Goal: Task Accomplishment & Management: Manage account settings

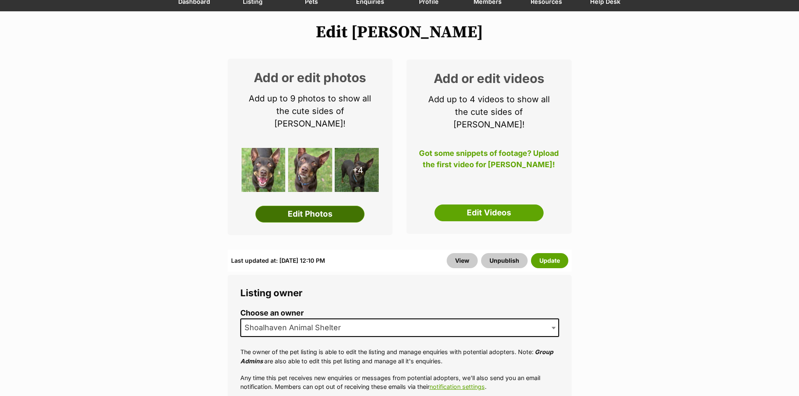
click at [343, 206] on link "Edit Photos" at bounding box center [309, 214] width 109 height 17
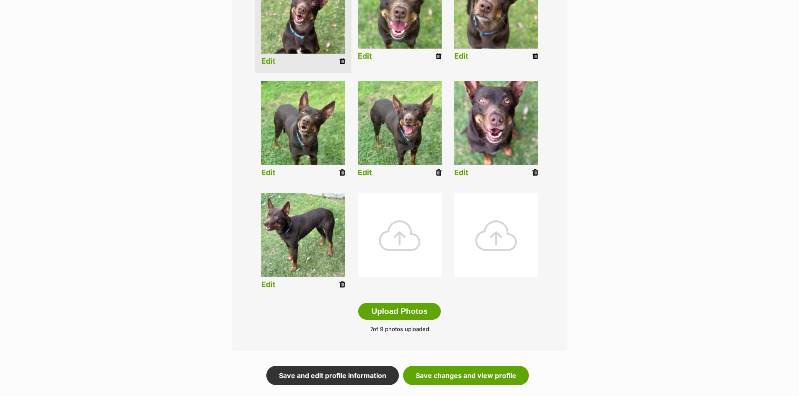
scroll to position [336, 0]
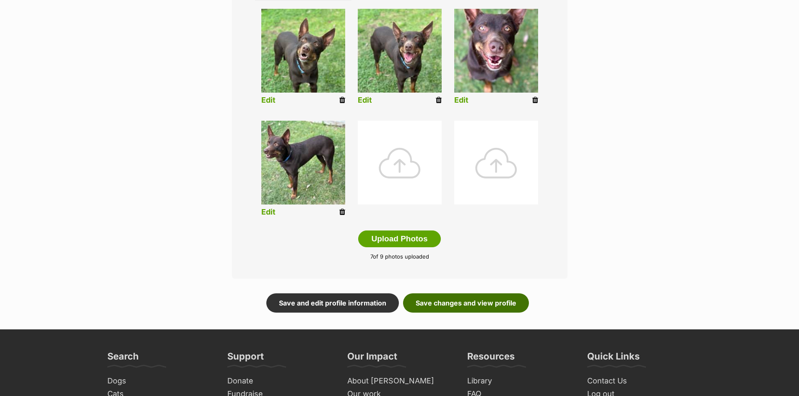
click at [474, 304] on link "Save changes and view profile" at bounding box center [466, 303] width 126 height 19
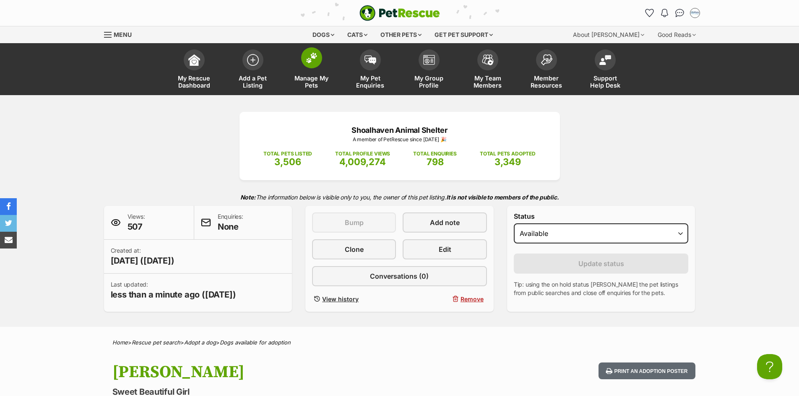
click at [324, 61] on link "Manage My Pets" at bounding box center [311, 70] width 59 height 50
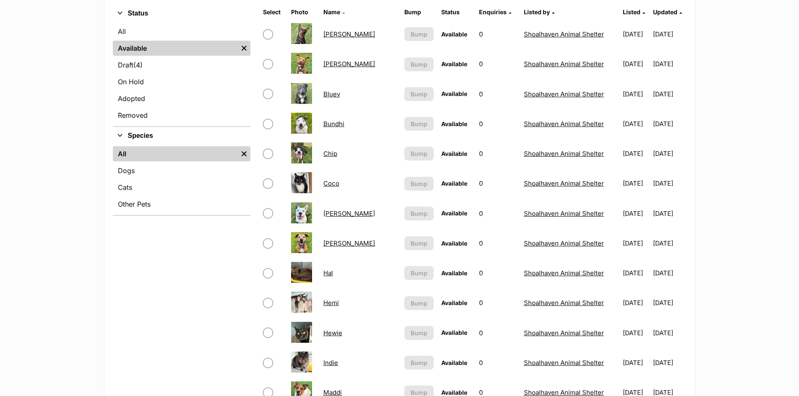
scroll to position [252, 0]
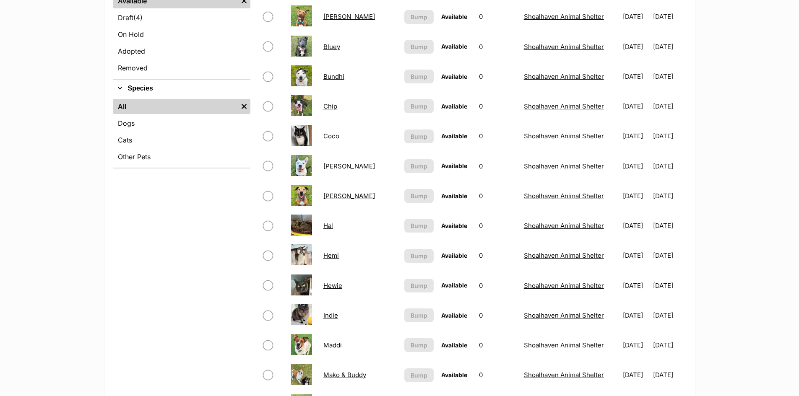
click at [331, 226] on link "Hal" at bounding box center [328, 226] width 10 height 8
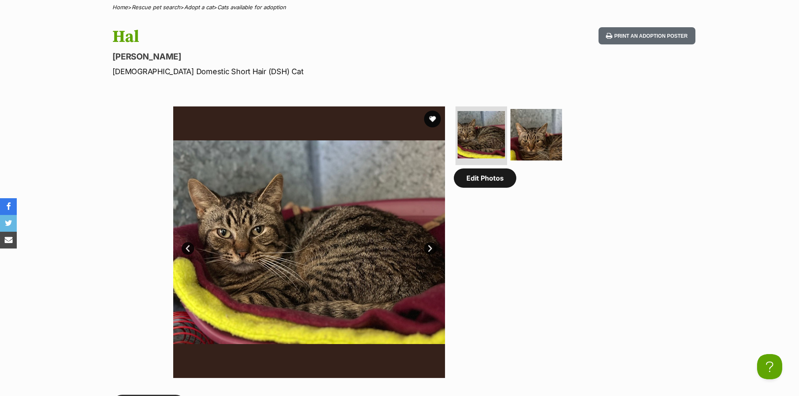
click at [487, 183] on link "Edit Photos" at bounding box center [485, 178] width 62 height 19
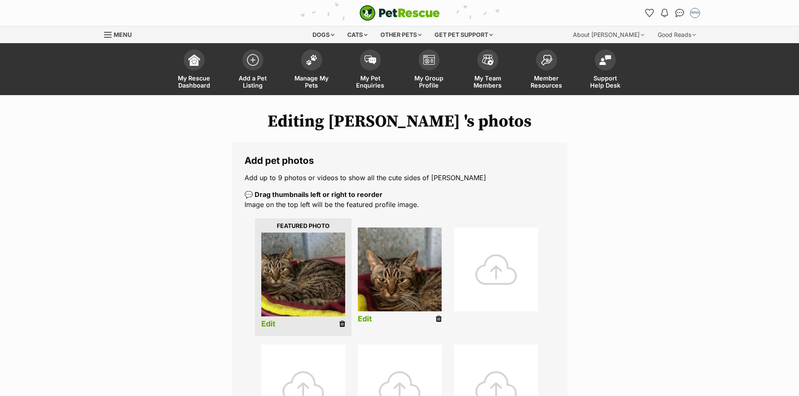
click at [495, 268] on div at bounding box center [496, 270] width 84 height 84
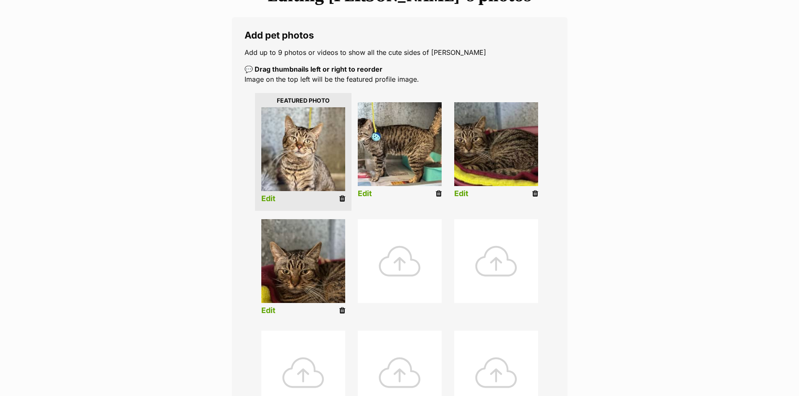
scroll to position [126, 0]
drag, startPoint x: 342, startPoint y: 308, endPoint x: 452, endPoint y: 42, distance: 287.7
click at [342, 308] on icon at bounding box center [342, 311] width 6 height 8
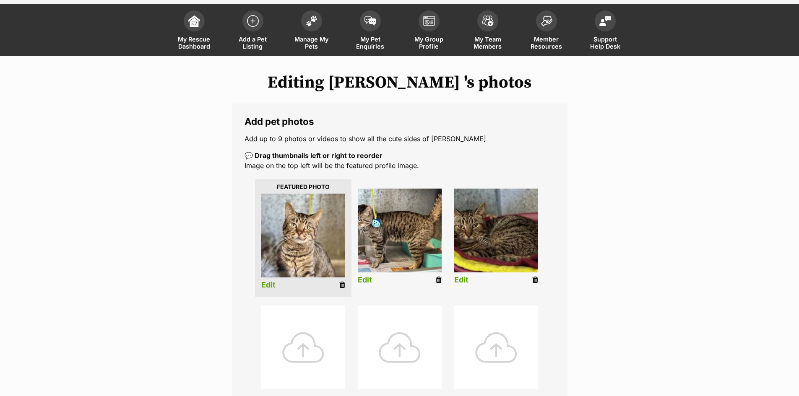
scroll to position [84, 0]
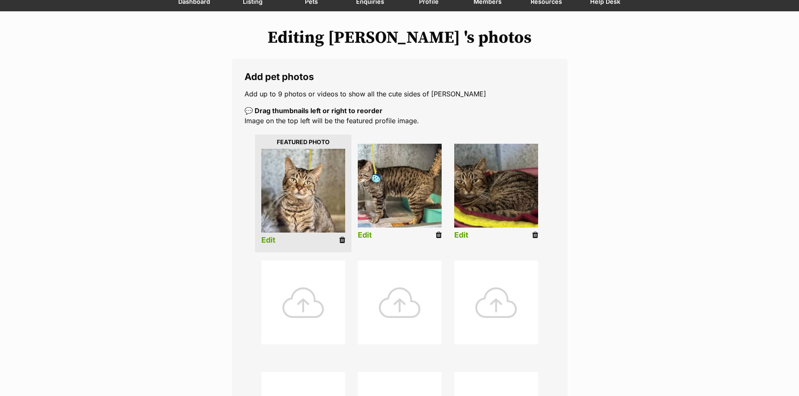
click at [323, 280] on div at bounding box center [303, 303] width 84 height 84
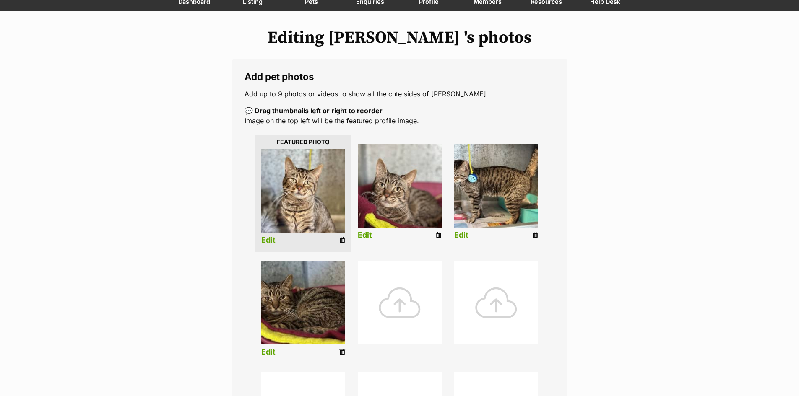
scroll to position [294, 0]
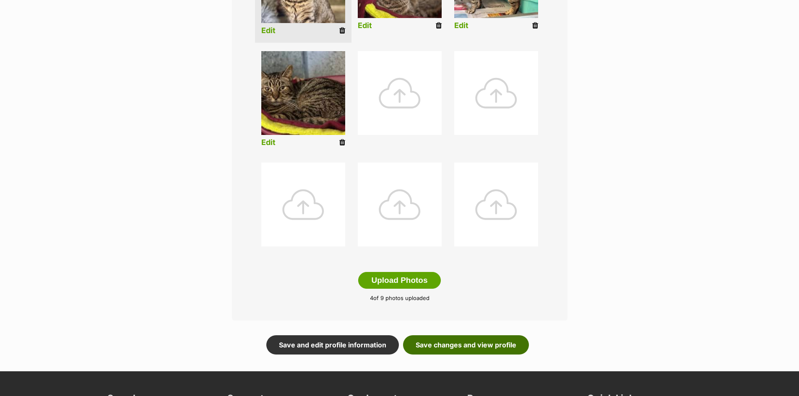
click at [505, 342] on link "Save changes and view profile" at bounding box center [466, 345] width 126 height 19
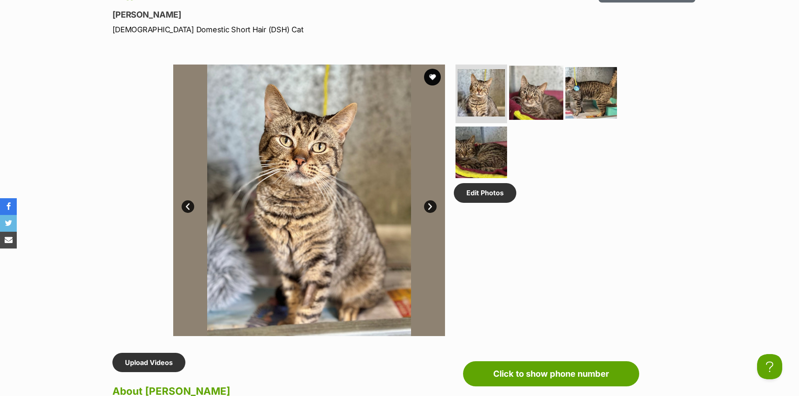
click at [539, 99] on img at bounding box center [536, 93] width 54 height 54
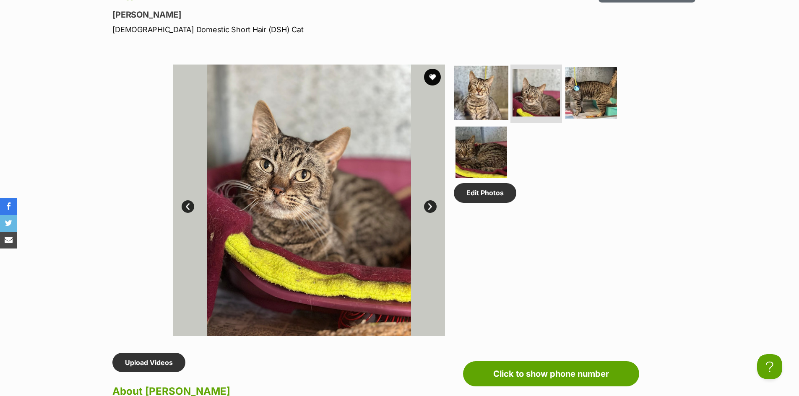
click at [468, 79] on img at bounding box center [481, 93] width 54 height 54
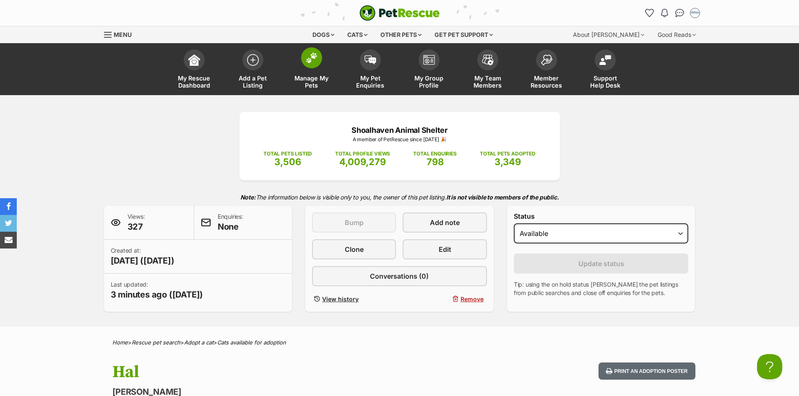
click at [318, 64] on span at bounding box center [311, 57] width 21 height 21
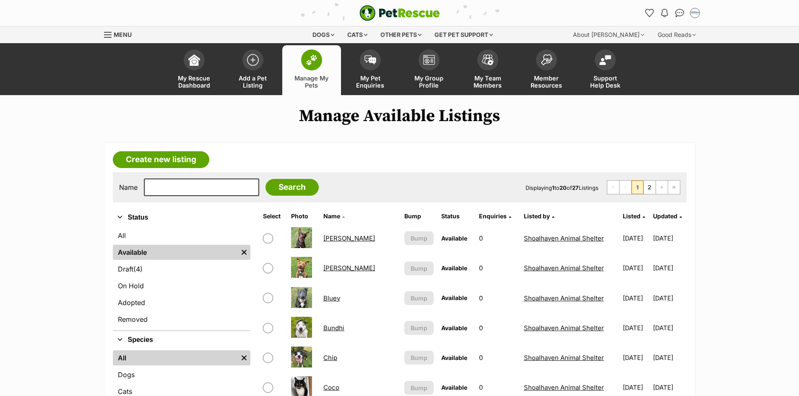
scroll to position [84, 0]
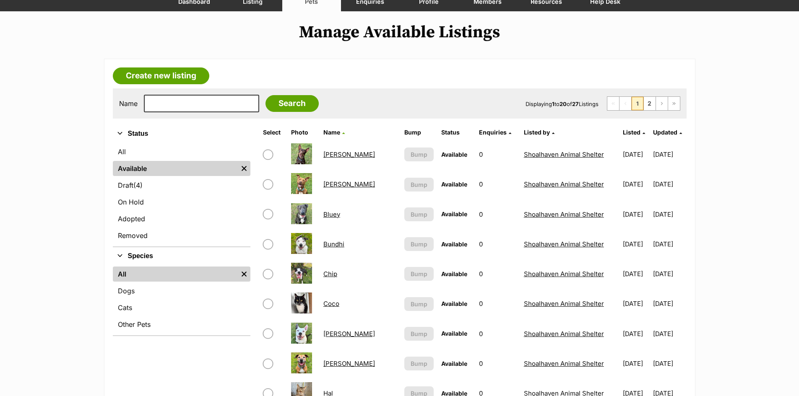
click at [328, 215] on link "Bluey" at bounding box center [331, 215] width 17 height 8
click at [180, 183] on link "Draft (4) Items" at bounding box center [182, 185] width 138 height 15
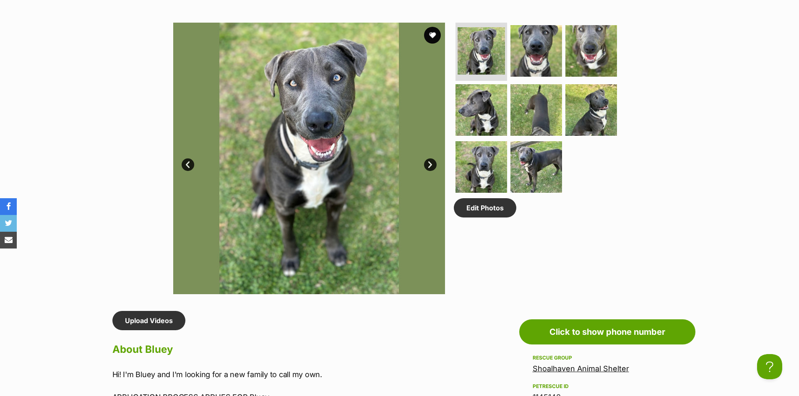
scroll to position [126, 0]
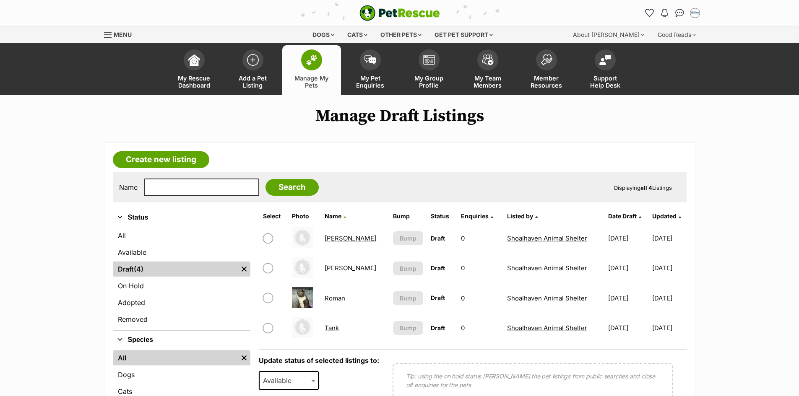
click at [334, 237] on link "[PERSON_NAME]" at bounding box center [351, 238] width 52 height 8
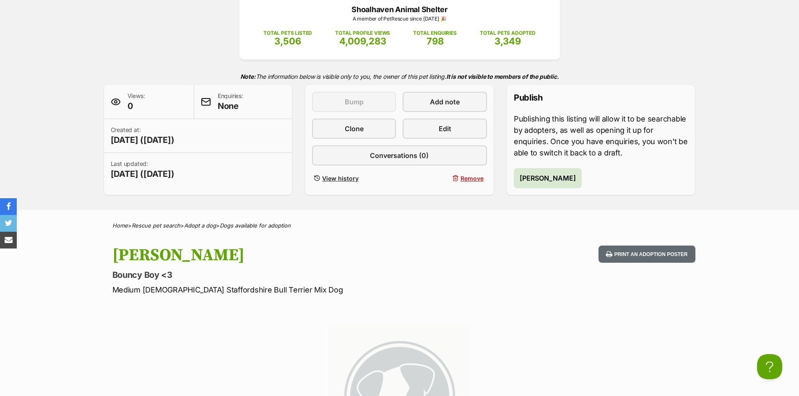
scroll to position [126, 0]
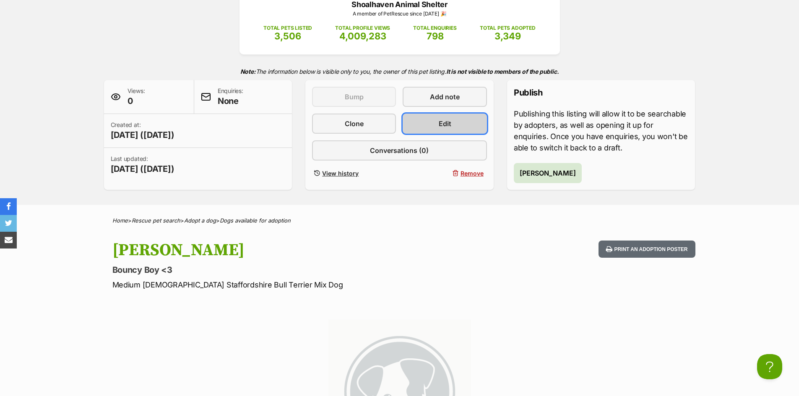
click at [476, 124] on link "Edit" at bounding box center [445, 124] width 84 height 20
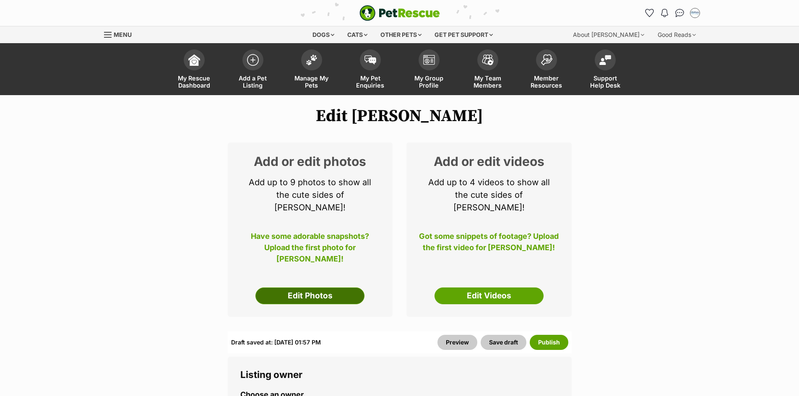
click at [329, 288] on link "Edit Photos" at bounding box center [309, 296] width 109 height 17
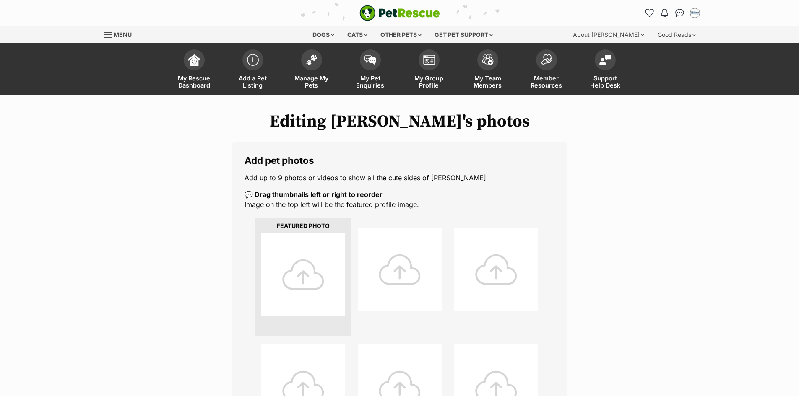
click at [326, 263] on div at bounding box center [303, 275] width 84 height 84
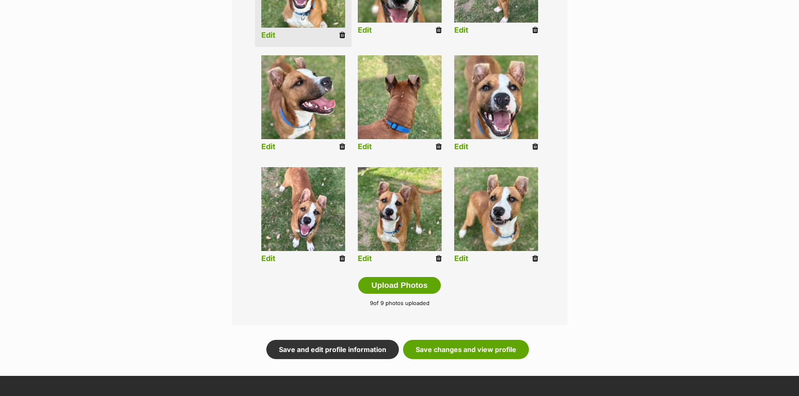
scroll to position [294, 0]
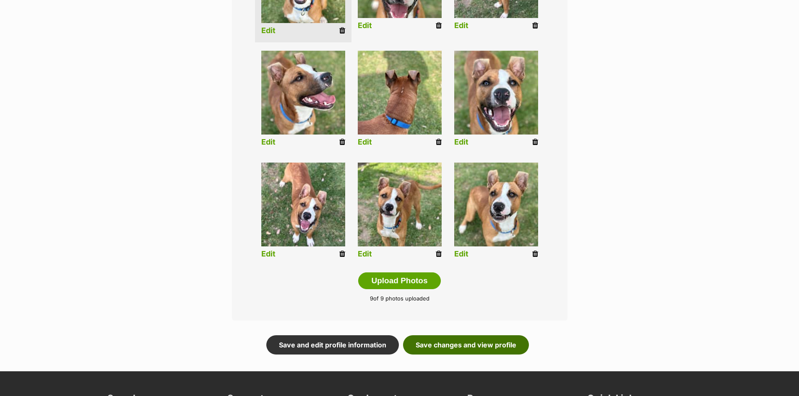
click at [502, 338] on link "Save changes and view profile" at bounding box center [466, 345] width 126 height 19
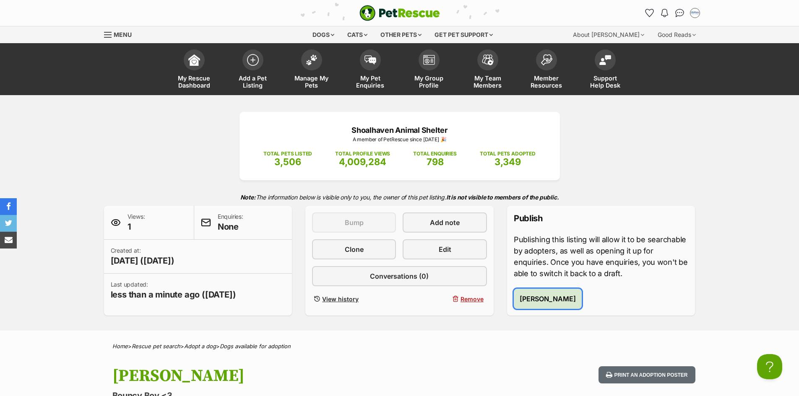
click at [543, 296] on span "Publish Alfie" at bounding box center [548, 299] width 56 height 10
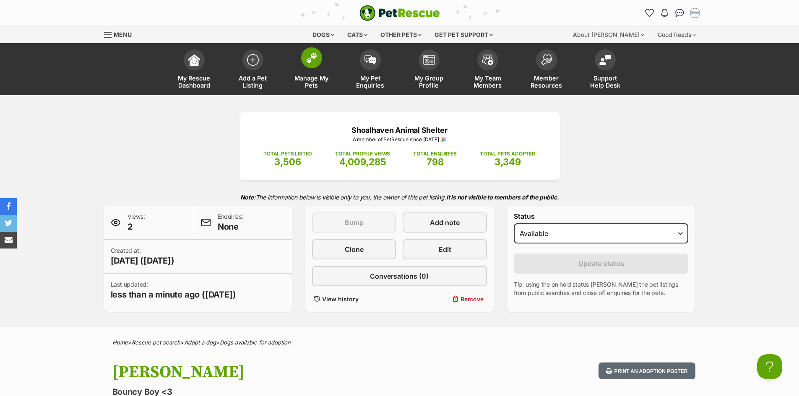
click at [323, 65] on link "Manage My Pets" at bounding box center [311, 70] width 59 height 50
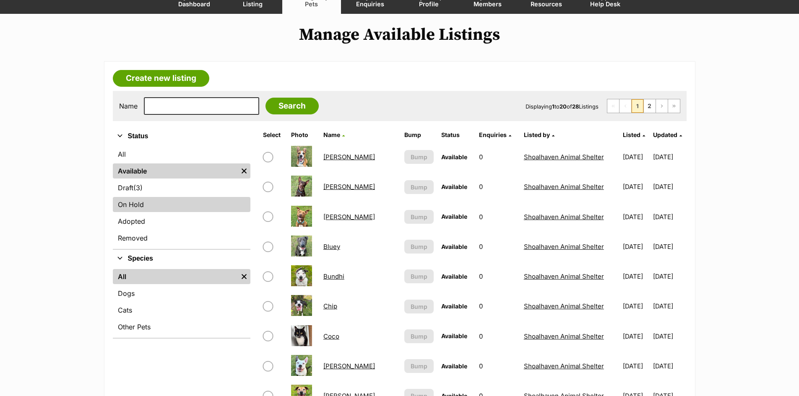
scroll to position [84, 0]
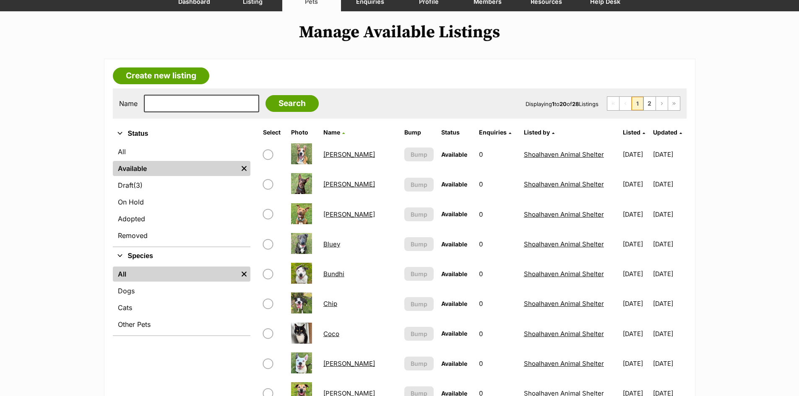
click at [163, 275] on link "All" at bounding box center [175, 274] width 125 height 15
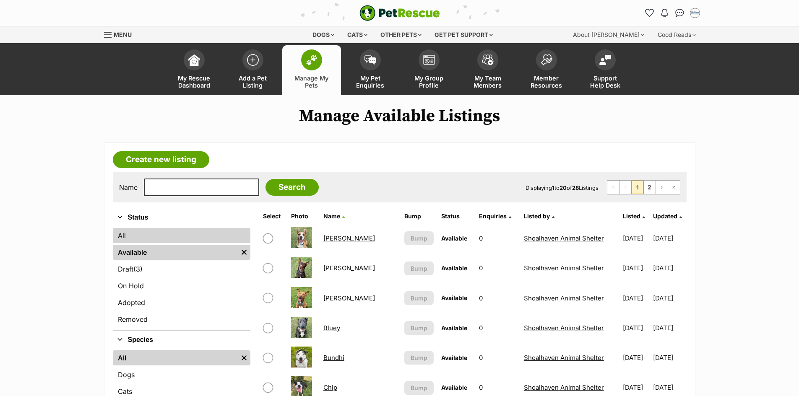
click at [174, 239] on link "All" at bounding box center [182, 235] width 138 height 15
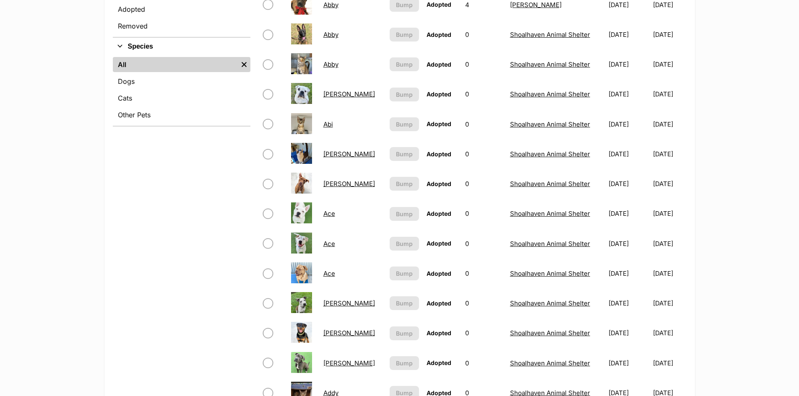
scroll to position [545, 0]
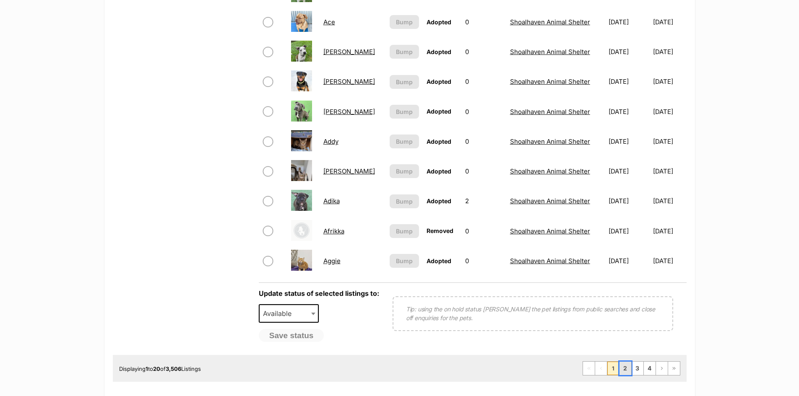
click at [627, 369] on link "2" at bounding box center [626, 368] width 12 height 13
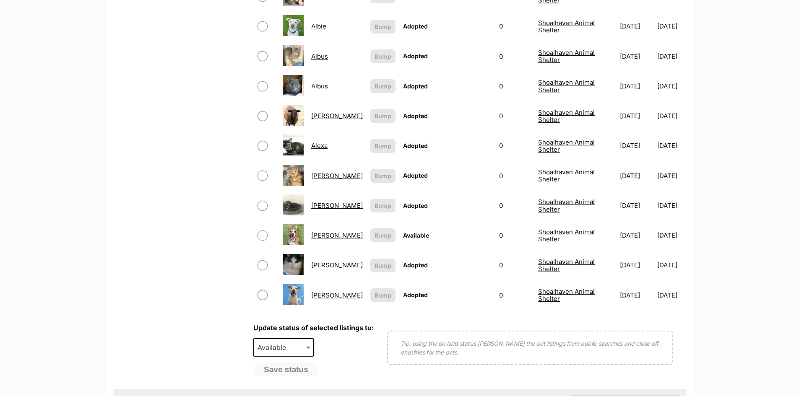
scroll to position [671, 0]
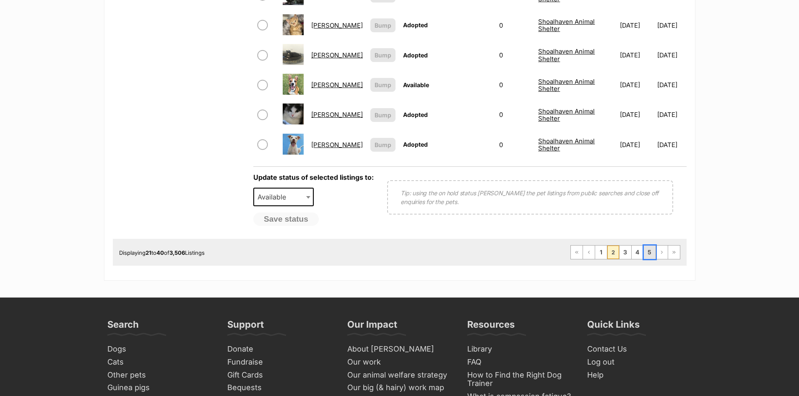
click at [650, 248] on link "5" at bounding box center [650, 252] width 12 height 13
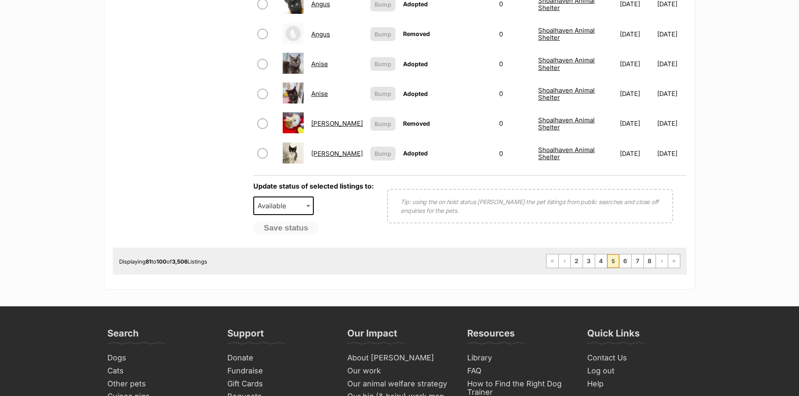
scroll to position [713, 0]
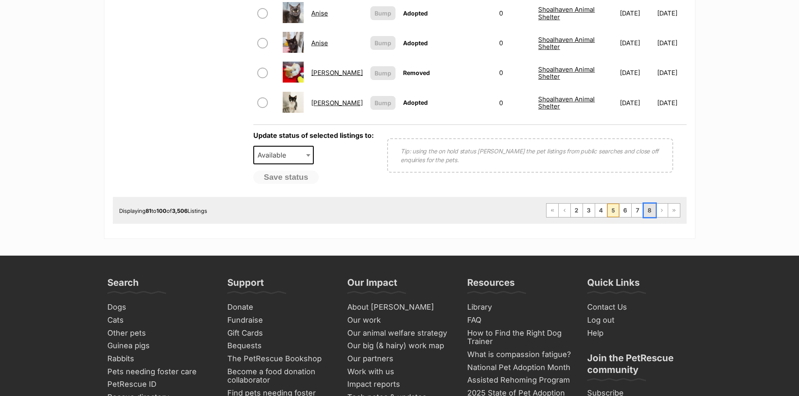
click at [648, 206] on link "8" at bounding box center [650, 210] width 12 height 13
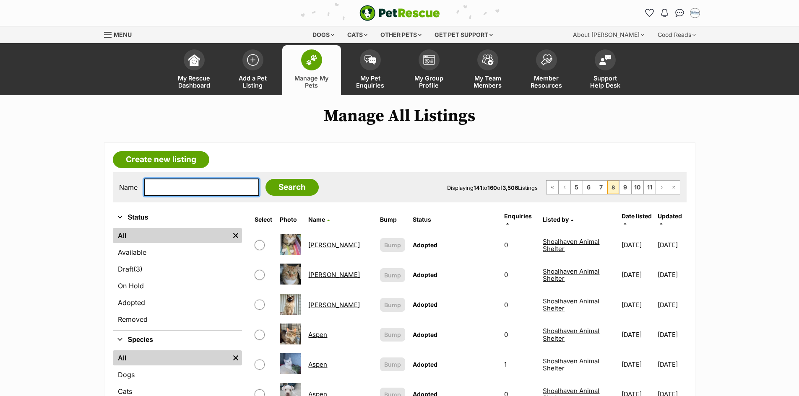
click at [198, 195] on input "text" at bounding box center [201, 188] width 115 height 18
type input "banjo"
click at [266, 179] on input "Search" at bounding box center [292, 187] width 53 height 17
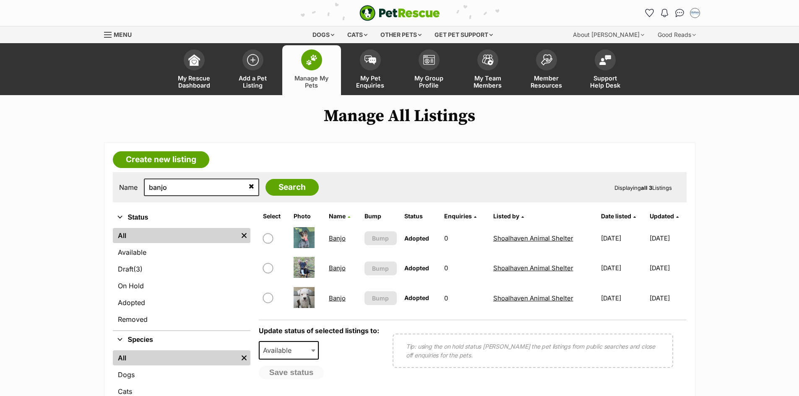
click at [338, 270] on link "Banjo" at bounding box center [337, 268] width 17 height 8
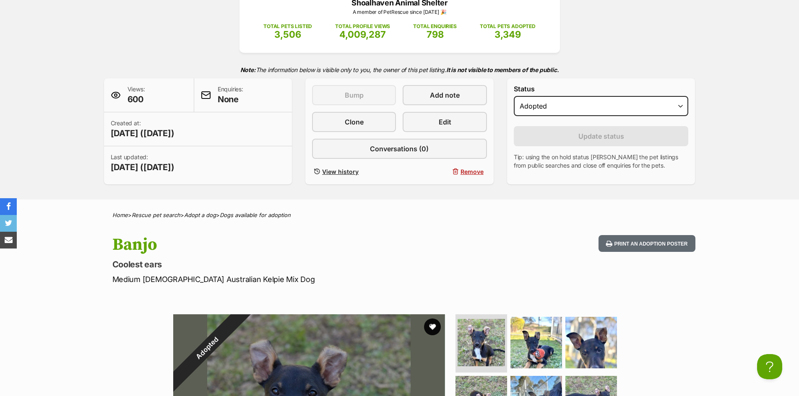
scroll to position [126, 0]
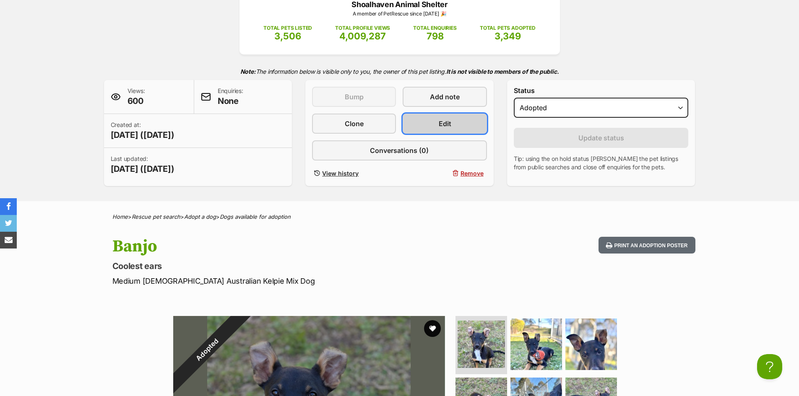
click at [463, 128] on link "Edit" at bounding box center [445, 124] width 84 height 20
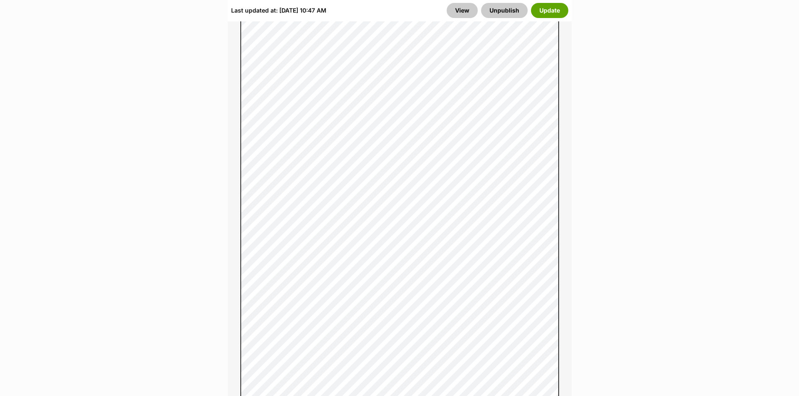
scroll to position [797, 0]
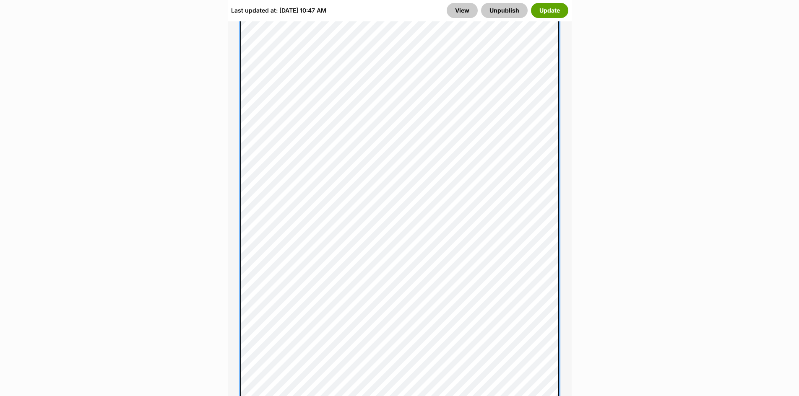
click at [237, 287] on div "About This Pet Name Henlo there, it looks like you might be using the pet name …" at bounding box center [400, 202] width 344 height 1006
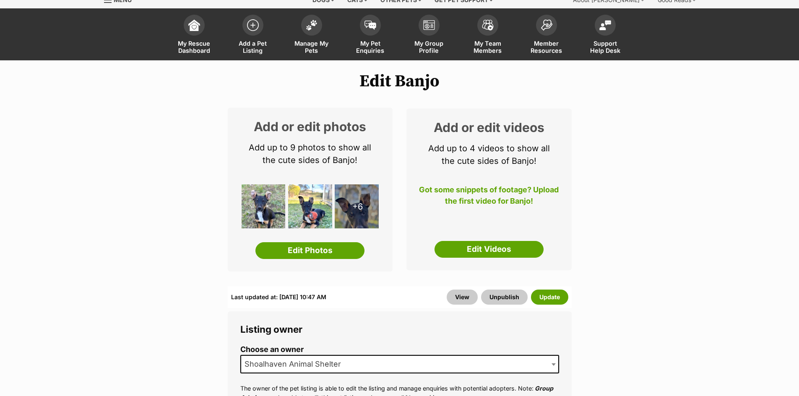
scroll to position [0, 0]
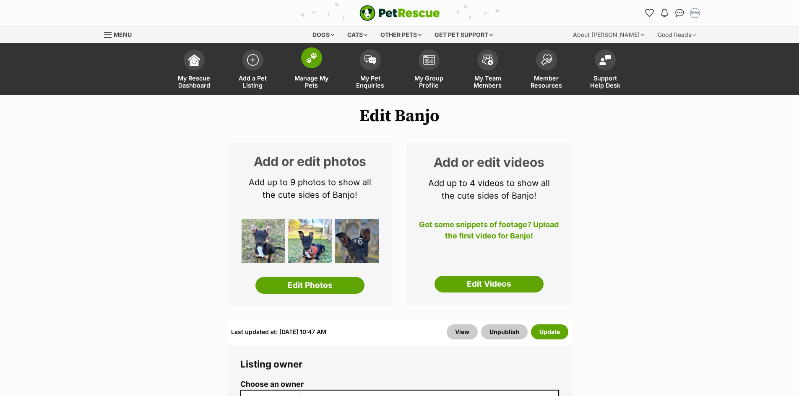
click at [312, 65] on span at bounding box center [311, 57] width 21 height 21
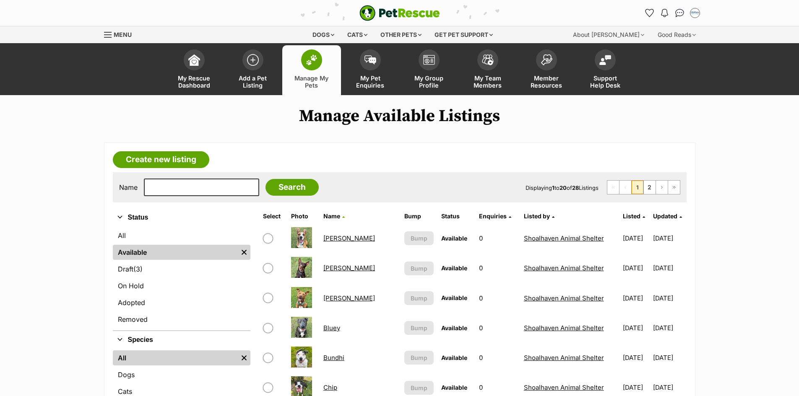
click at [324, 235] on link "[PERSON_NAME]" at bounding box center [349, 238] width 52 height 8
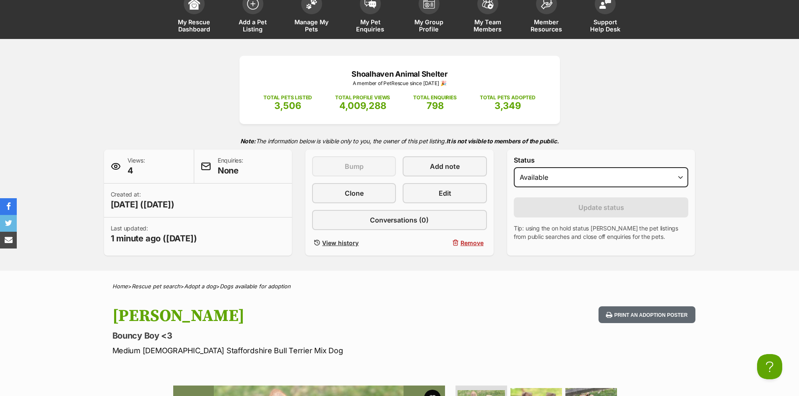
scroll to position [168, 0]
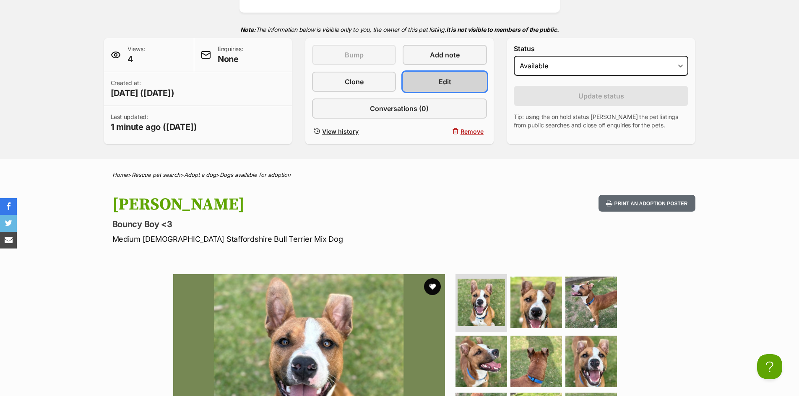
click at [460, 85] on link "Edit" at bounding box center [445, 82] width 84 height 20
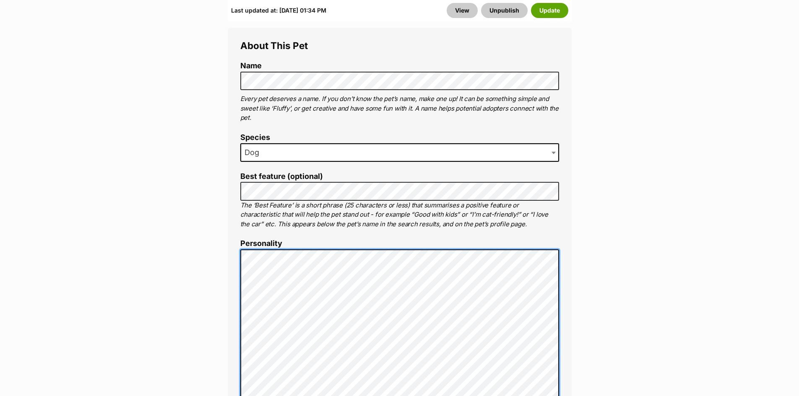
scroll to position [419, 0]
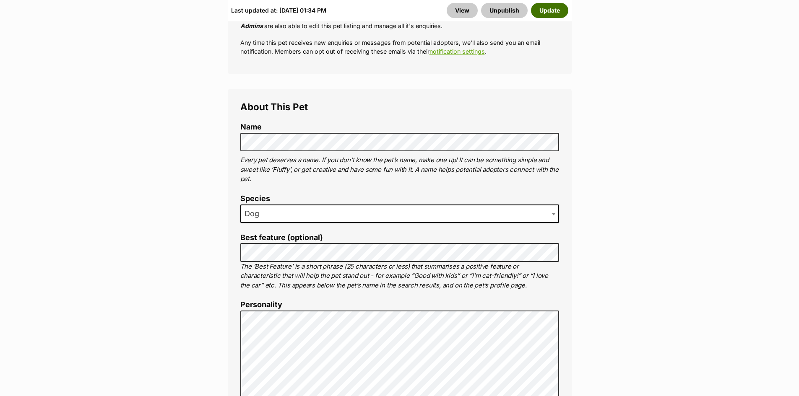
click at [548, 12] on button "Update" at bounding box center [549, 10] width 37 height 15
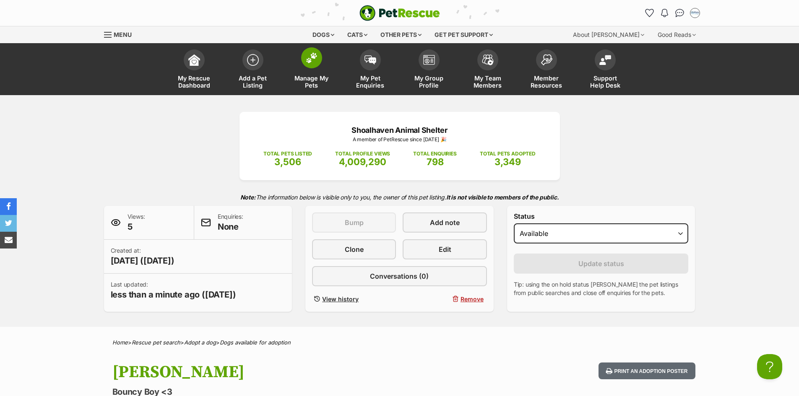
click at [300, 59] on link "Manage My Pets" at bounding box center [311, 70] width 59 height 50
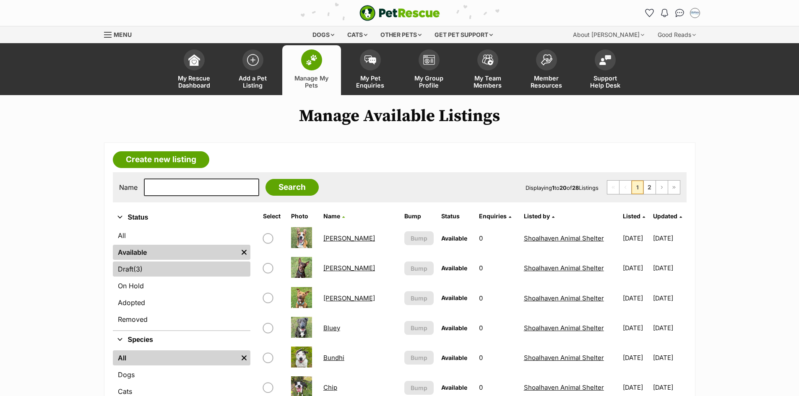
click at [197, 265] on link "Draft (3) Items" at bounding box center [182, 269] width 138 height 15
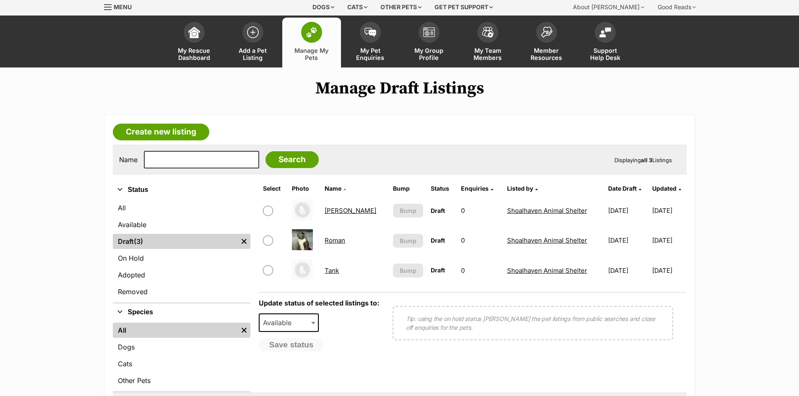
scroll to position [42, 0]
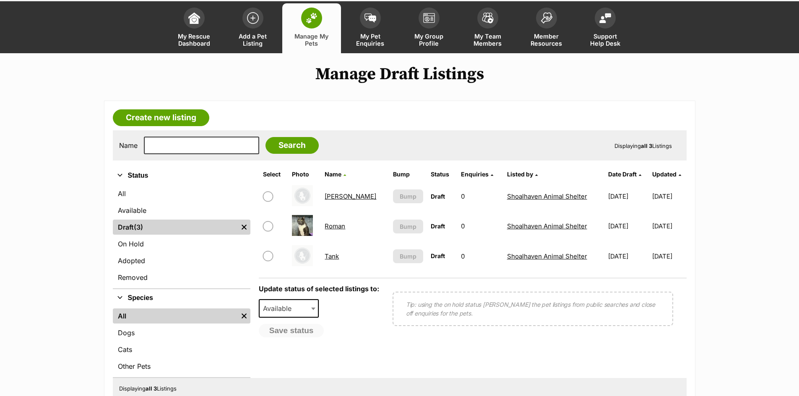
click at [342, 195] on link "[PERSON_NAME]" at bounding box center [351, 197] width 52 height 8
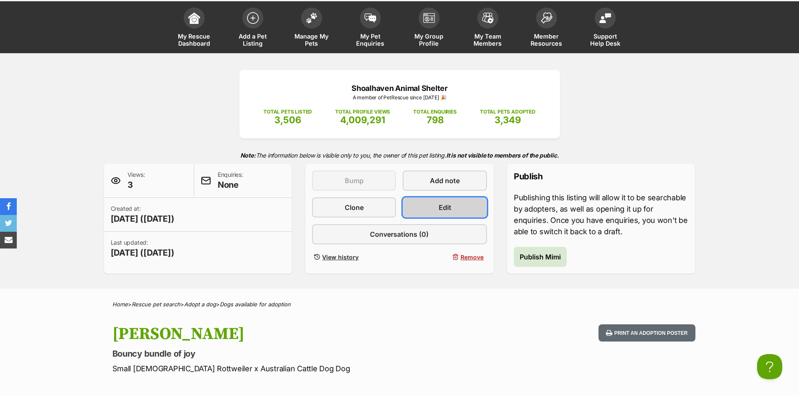
click at [453, 203] on link "Edit" at bounding box center [445, 208] width 84 height 20
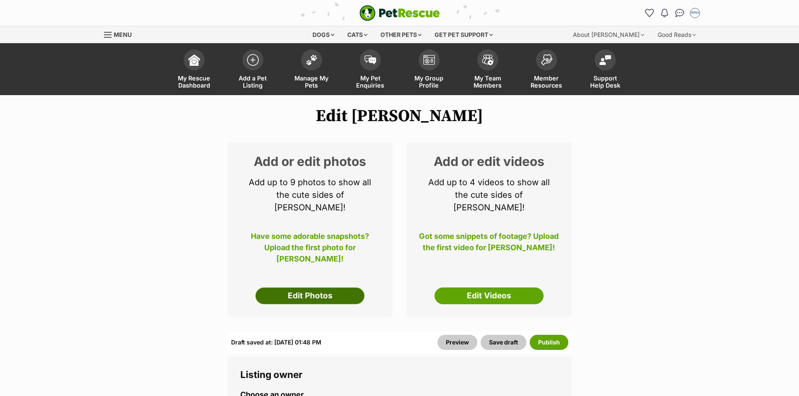
click at [323, 289] on link "Edit Photos" at bounding box center [309, 296] width 109 height 17
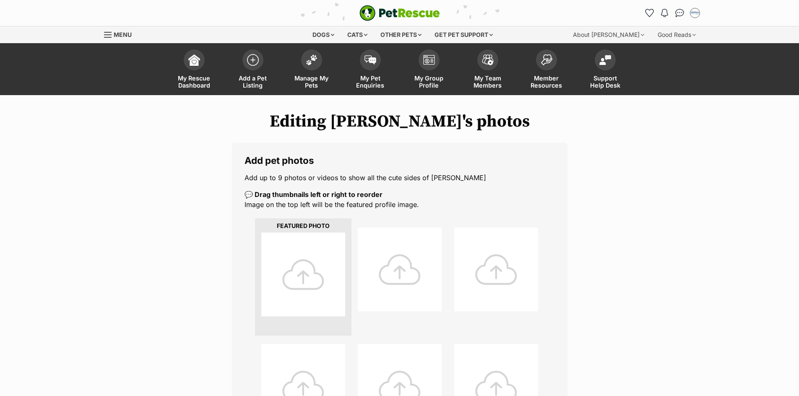
click at [323, 285] on div at bounding box center [303, 275] width 84 height 84
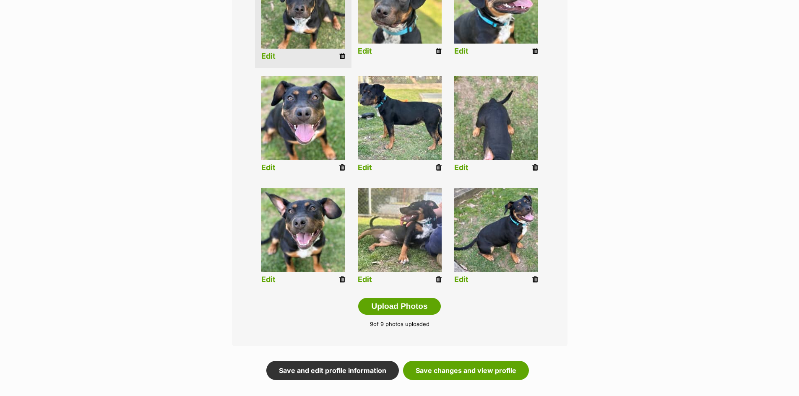
scroll to position [336, 0]
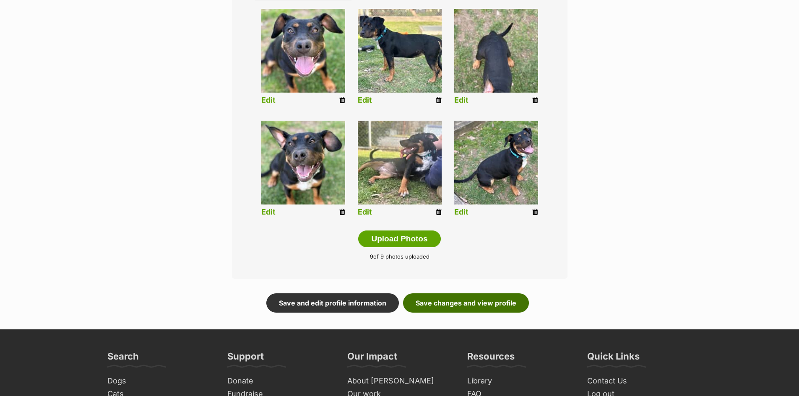
click at [461, 303] on link "Save changes and view profile" at bounding box center [466, 303] width 126 height 19
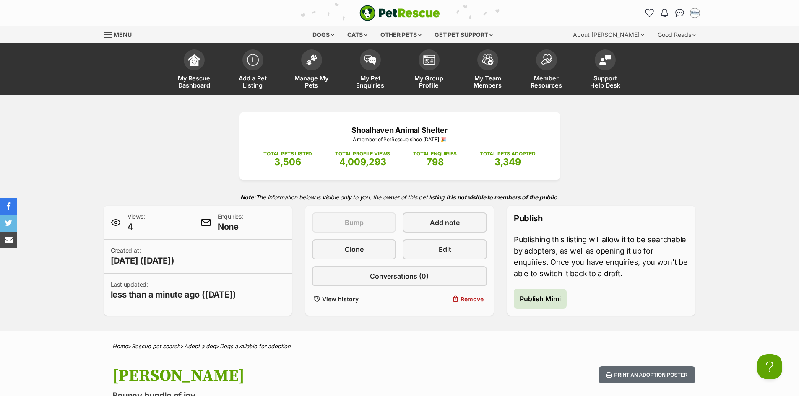
click at [518, 280] on div "Publish Publishing this listing will allow it to be searchable by adopters, as …" at bounding box center [601, 261] width 188 height 110
click at [536, 297] on span "Publish Mimi" at bounding box center [540, 299] width 41 height 10
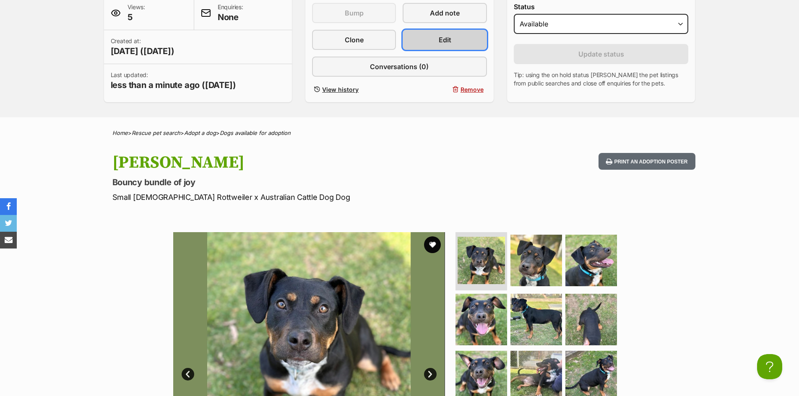
click at [463, 39] on link "Edit" at bounding box center [445, 40] width 84 height 20
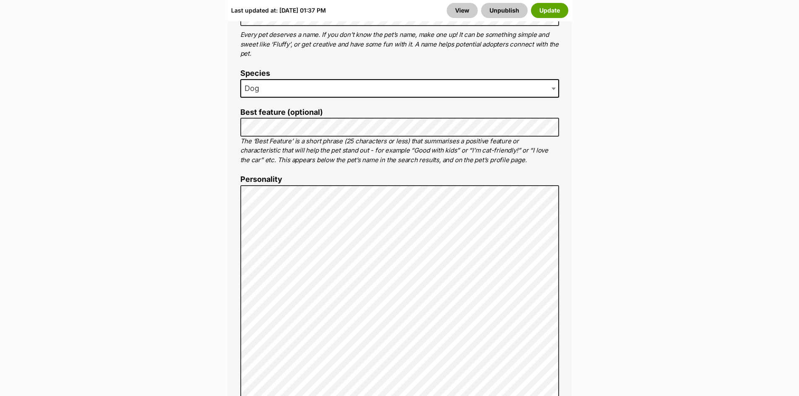
scroll to position [545, 0]
click at [556, 16] on button "Update" at bounding box center [549, 10] width 37 height 15
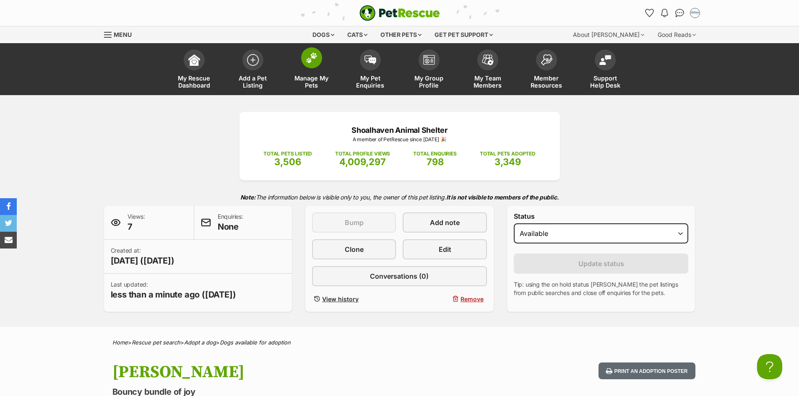
click at [319, 70] on link "Manage My Pets" at bounding box center [311, 70] width 59 height 50
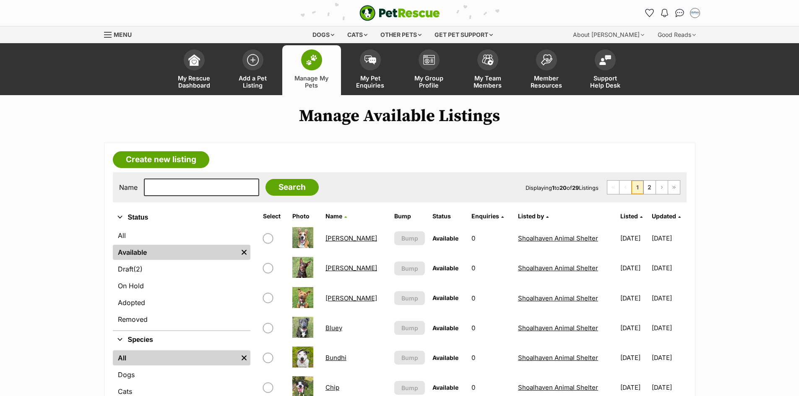
click at [153, 277] on ul "All Available Remove filter Draft (2) Items On Hold Adopted Removed" at bounding box center [182, 278] width 138 height 104
click at [151, 267] on link "Draft (2) Items" at bounding box center [182, 269] width 138 height 15
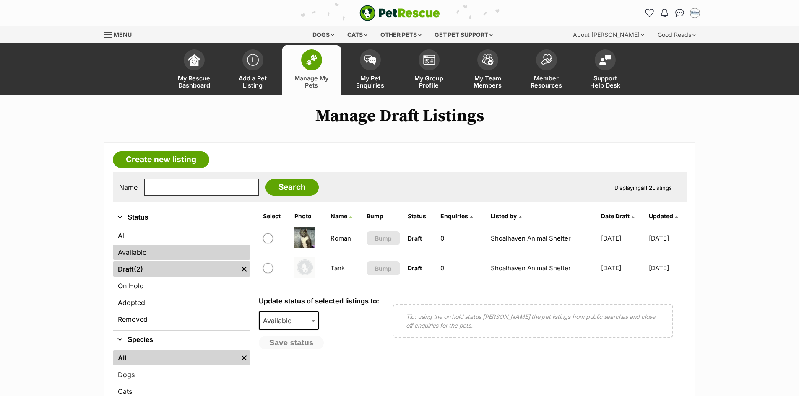
click at [151, 253] on link "Available" at bounding box center [182, 252] width 138 height 15
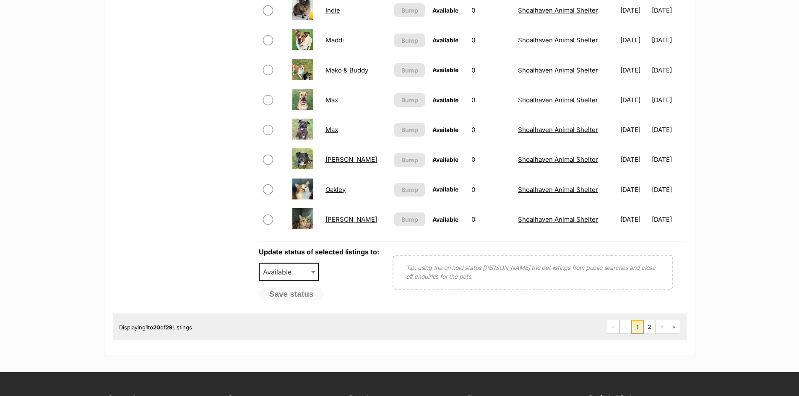
scroll to position [587, 0]
click at [649, 327] on link "2" at bounding box center [650, 326] width 12 height 13
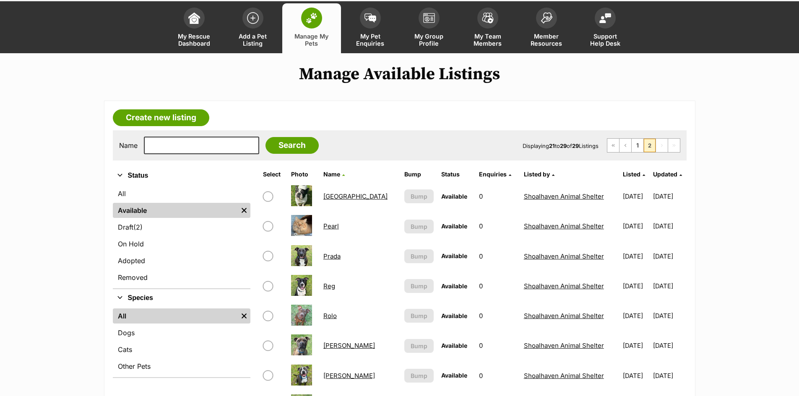
click at [337, 197] on link "[GEOGRAPHIC_DATA]" at bounding box center [355, 197] width 64 height 8
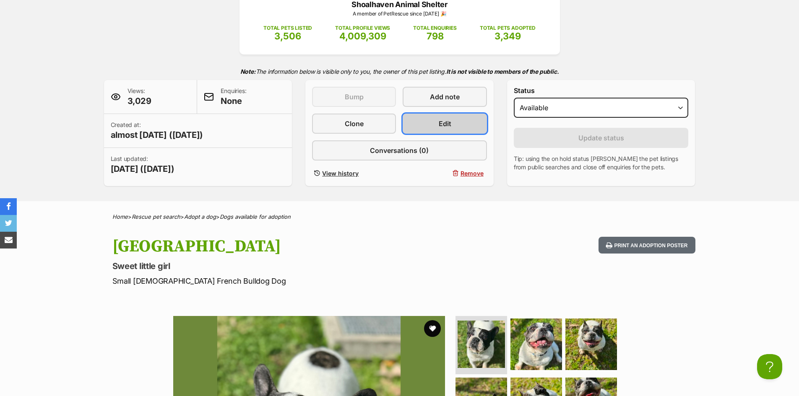
click at [463, 126] on link "Edit" at bounding box center [445, 124] width 84 height 20
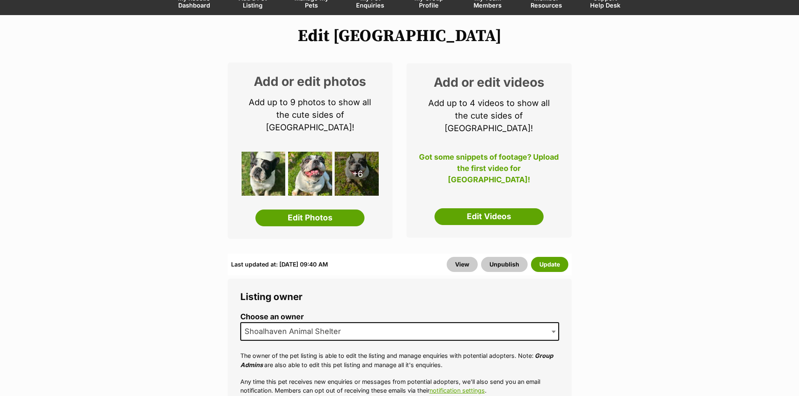
scroll to position [84, 0]
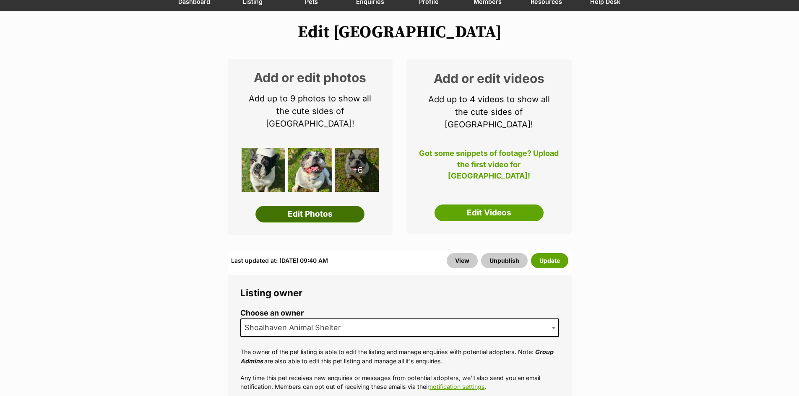
click at [357, 206] on link "Edit Photos" at bounding box center [309, 214] width 109 height 17
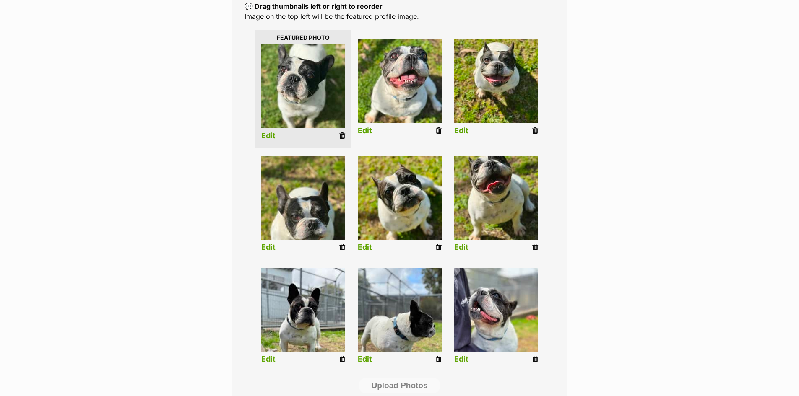
scroll to position [168, 0]
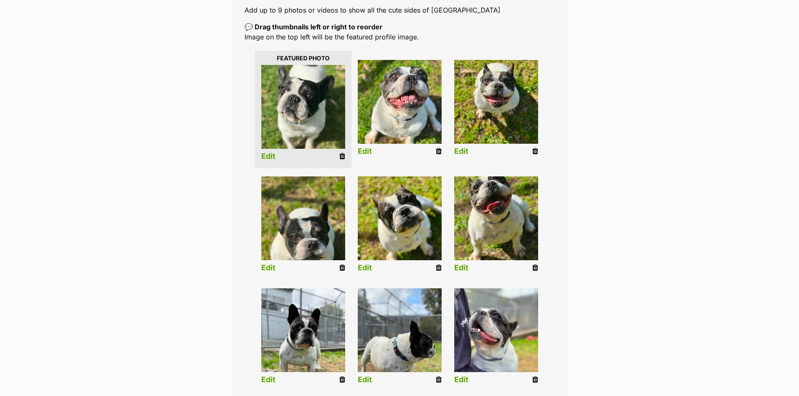
click at [344, 268] on icon at bounding box center [342, 268] width 6 height 8
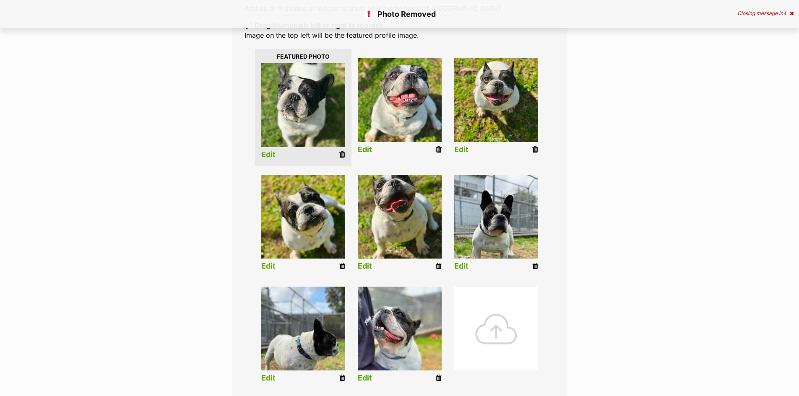
scroll to position [168, 0]
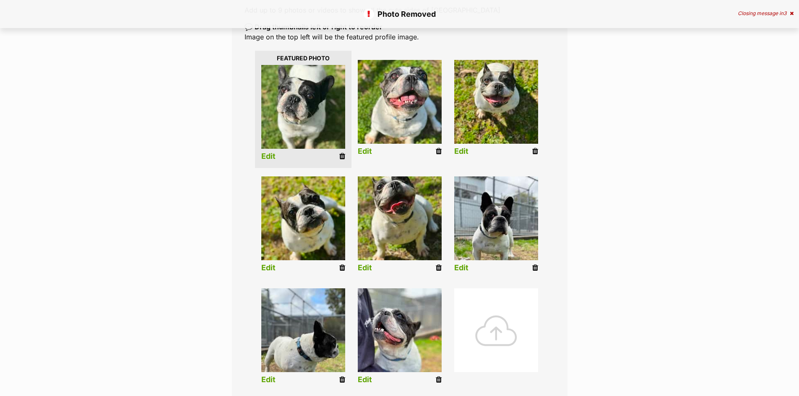
click at [345, 381] on icon at bounding box center [342, 380] width 6 height 8
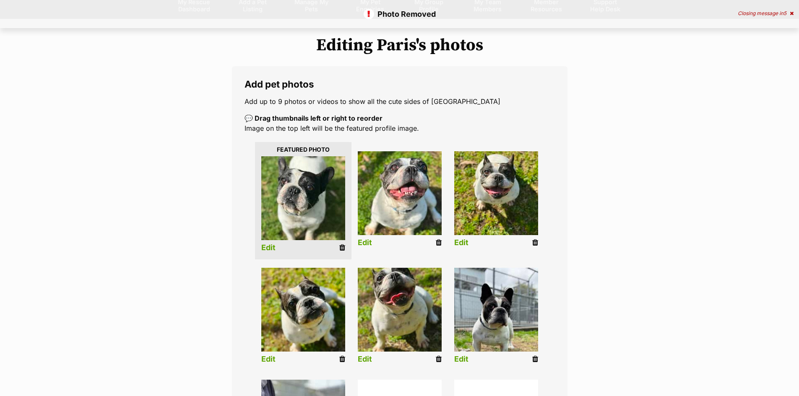
scroll to position [84, 0]
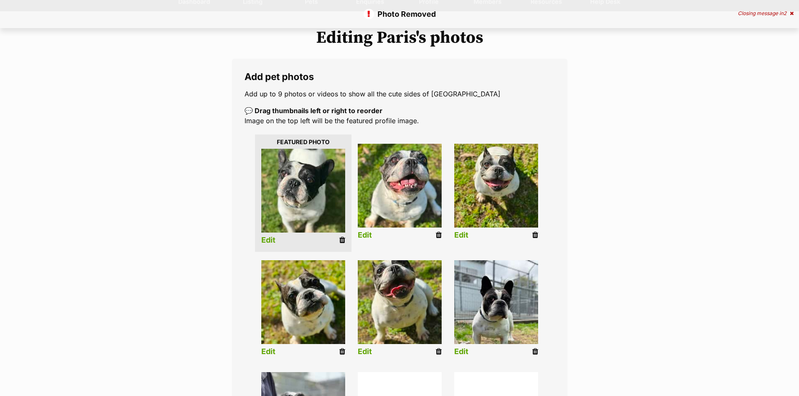
click at [536, 236] on icon at bounding box center [535, 236] width 6 height 8
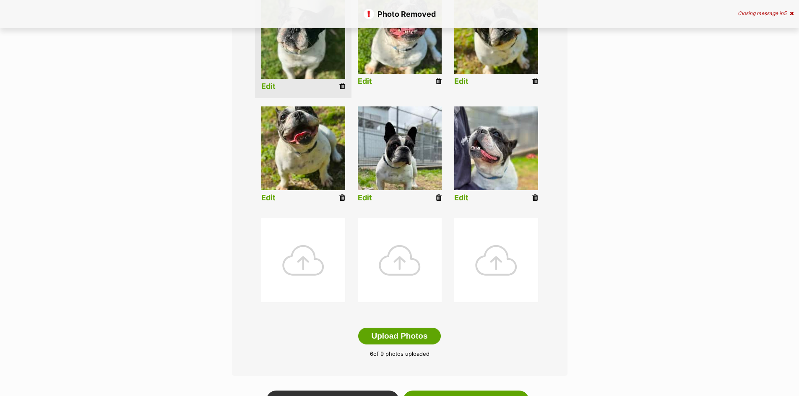
scroll to position [252, 0]
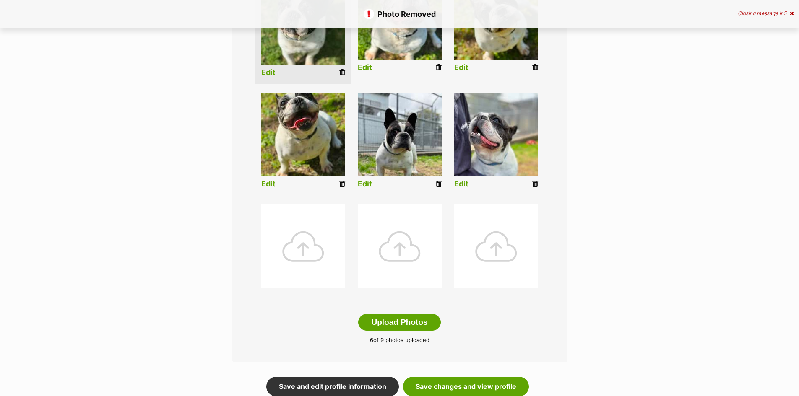
click at [310, 234] on div at bounding box center [303, 247] width 84 height 84
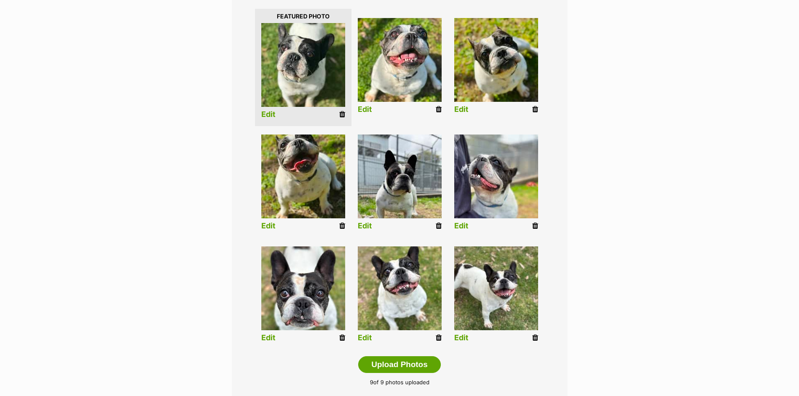
scroll to position [168, 0]
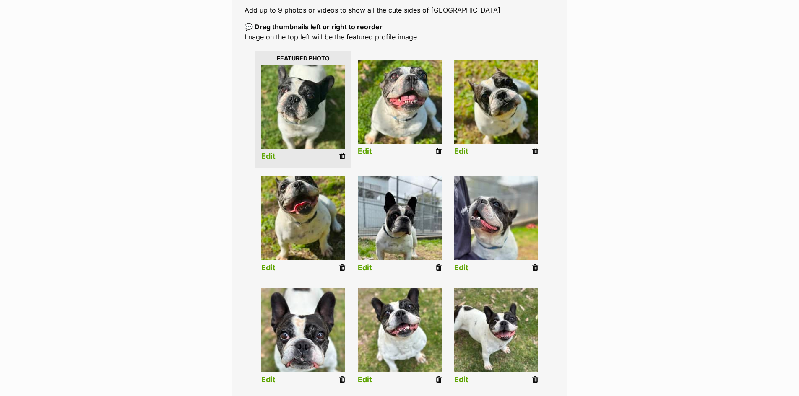
click at [440, 146] on li "Edit" at bounding box center [399, 110] width 96 height 108
click at [437, 153] on icon at bounding box center [439, 152] width 6 height 8
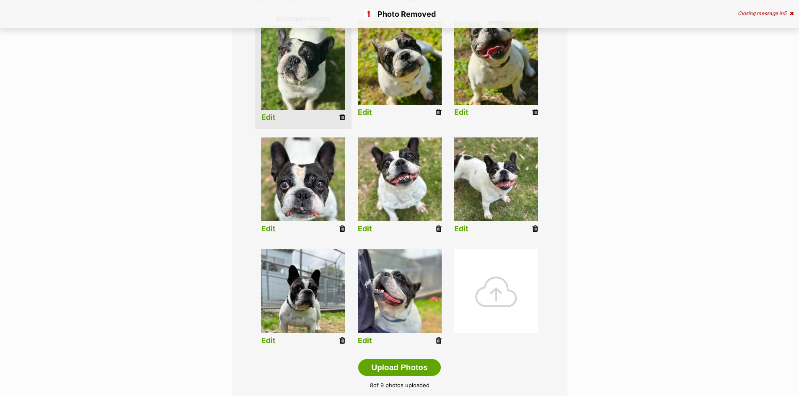
scroll to position [210, 0]
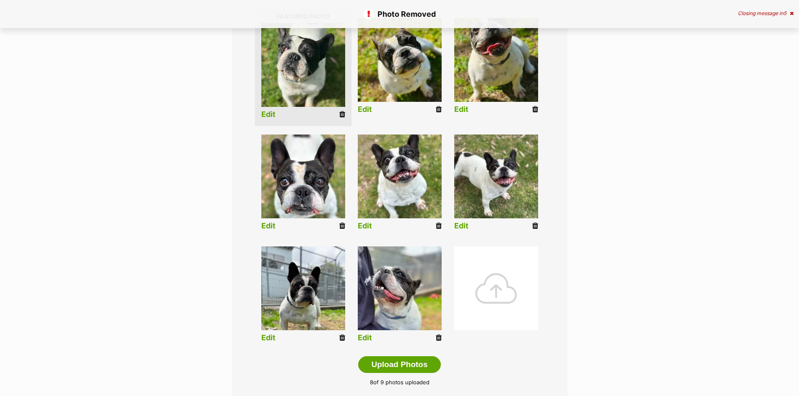
click at [471, 276] on div at bounding box center [496, 289] width 84 height 84
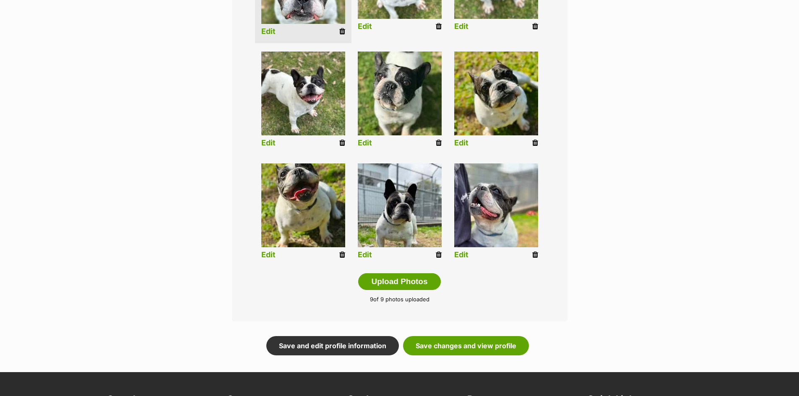
scroll to position [294, 0]
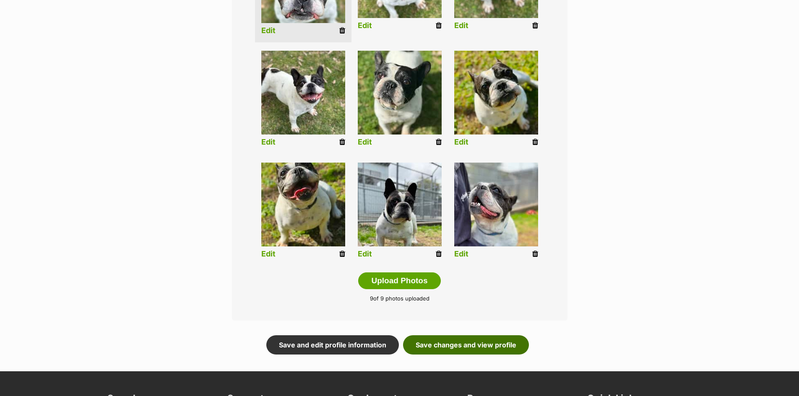
click at [487, 346] on link "Save changes and view profile" at bounding box center [466, 345] width 126 height 19
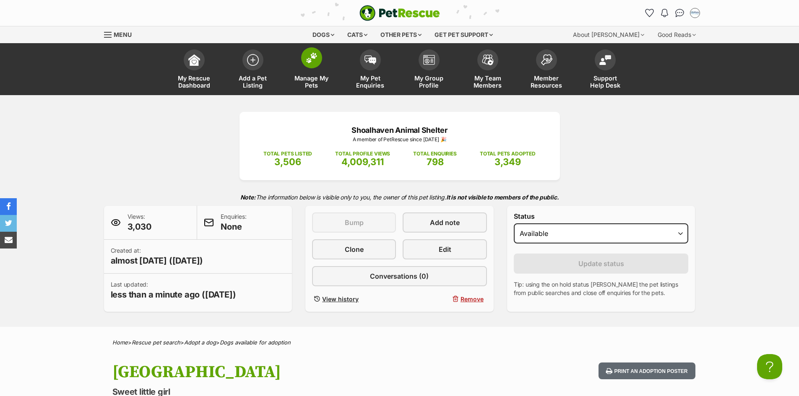
click at [308, 57] on img at bounding box center [312, 57] width 12 height 11
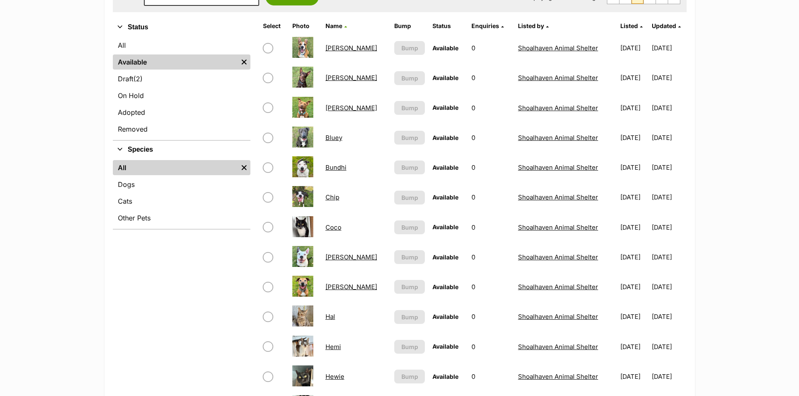
scroll to position [126, 0]
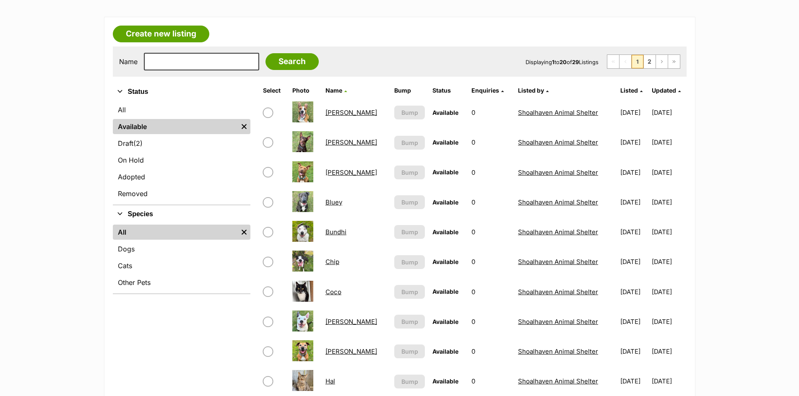
click at [328, 172] on link "[PERSON_NAME]" at bounding box center [351, 173] width 52 height 8
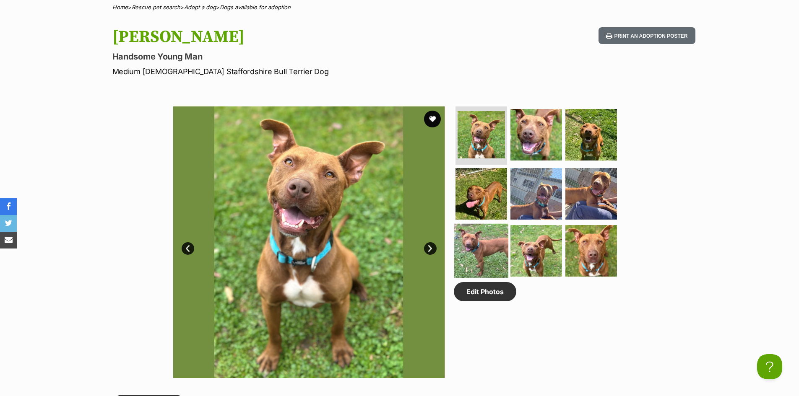
click at [462, 239] on img at bounding box center [481, 251] width 54 height 54
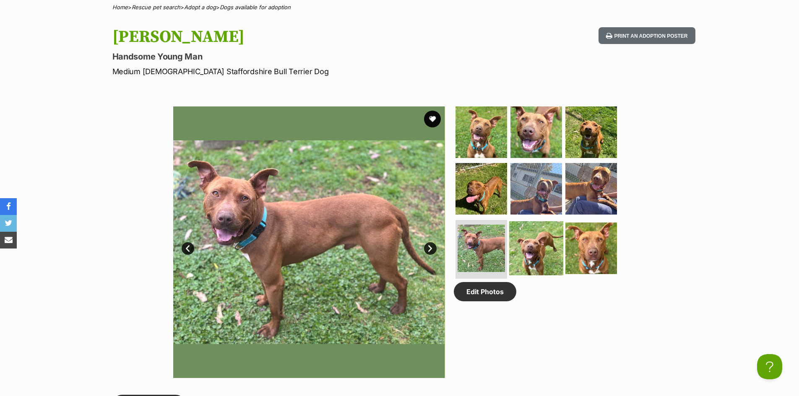
click at [534, 239] on img at bounding box center [536, 248] width 54 height 54
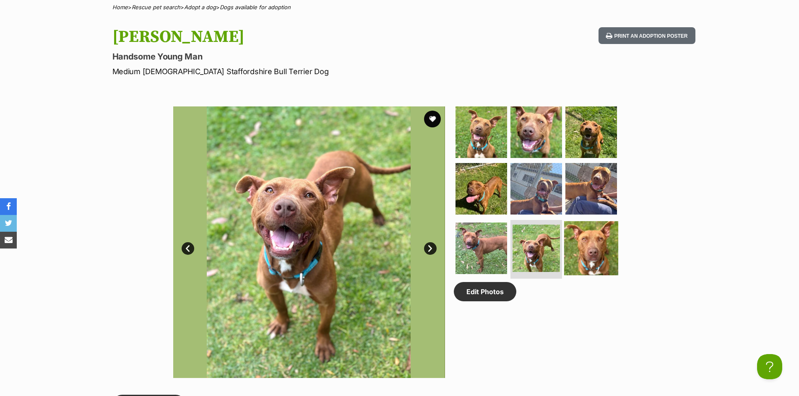
click at [602, 248] on img at bounding box center [591, 248] width 54 height 54
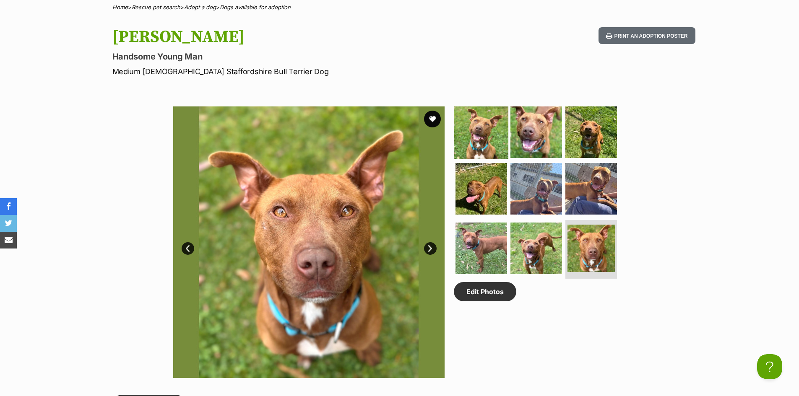
click at [497, 135] on img at bounding box center [481, 132] width 54 height 54
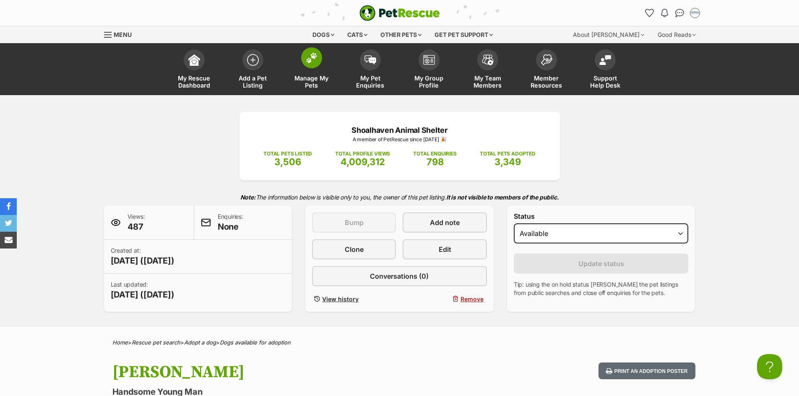
click at [319, 62] on span at bounding box center [311, 57] width 21 height 21
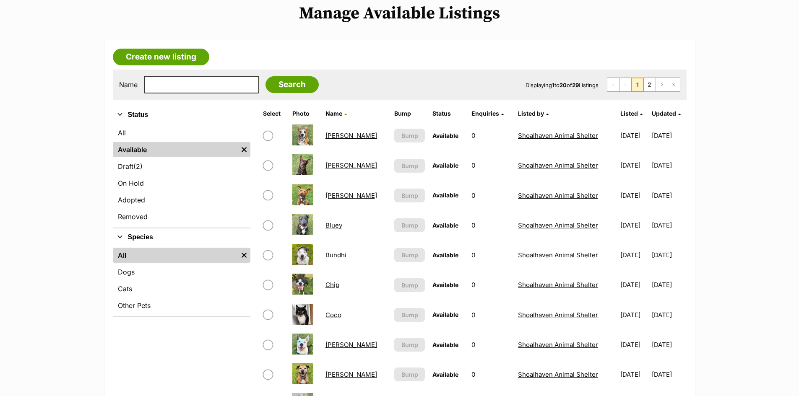
scroll to position [126, 0]
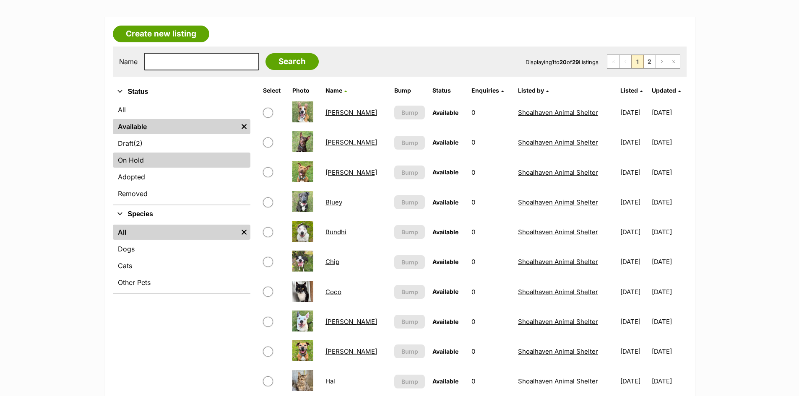
click at [166, 158] on link "On Hold" at bounding box center [182, 160] width 138 height 15
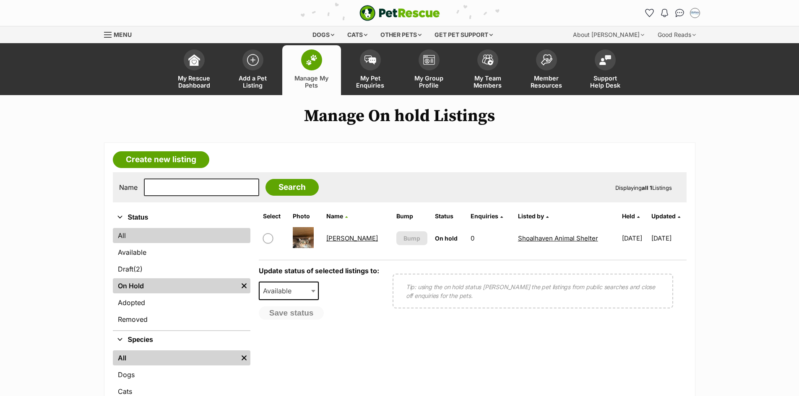
click at [158, 236] on link "All" at bounding box center [182, 235] width 138 height 15
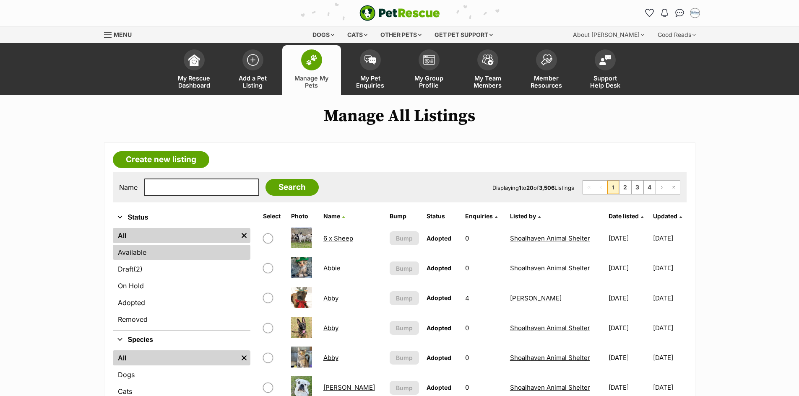
click at [158, 248] on link "Available" at bounding box center [182, 252] width 138 height 15
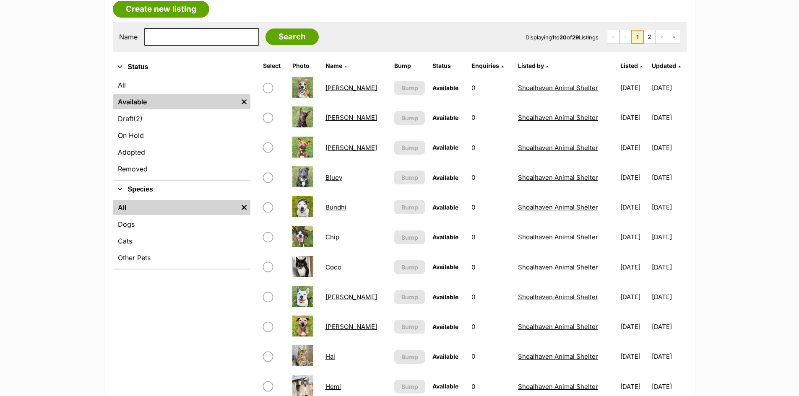
scroll to position [168, 0]
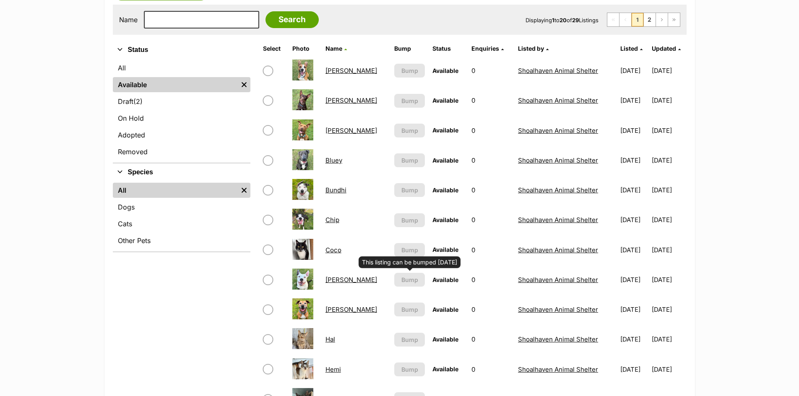
click at [332, 187] on link "Bundhi" at bounding box center [335, 190] width 21 height 8
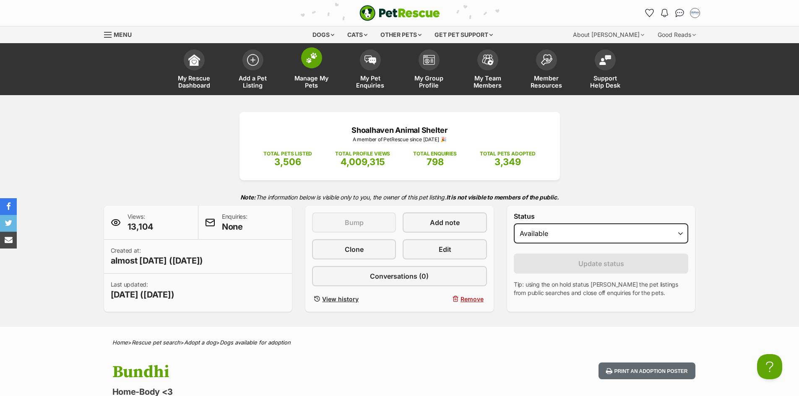
click at [298, 63] on link "Manage My Pets" at bounding box center [311, 70] width 59 height 50
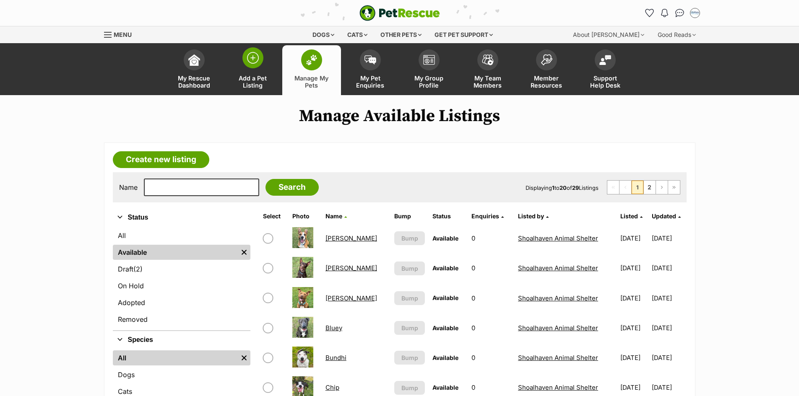
click at [259, 75] on span "Add a Pet Listing" at bounding box center [253, 82] width 38 height 14
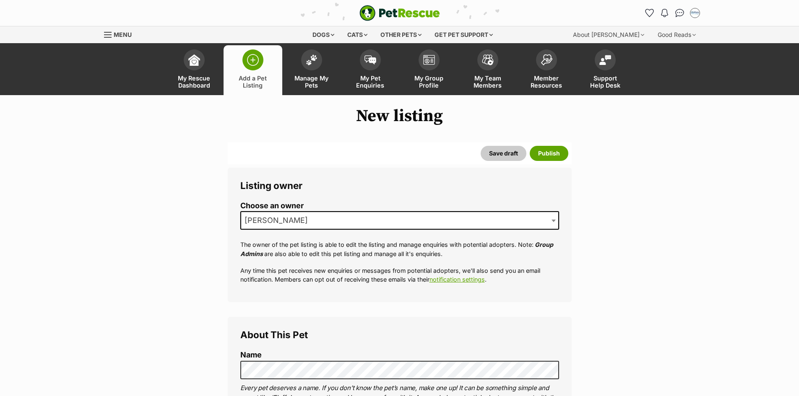
click at [345, 217] on span "[PERSON_NAME]" at bounding box center [399, 220] width 319 height 18
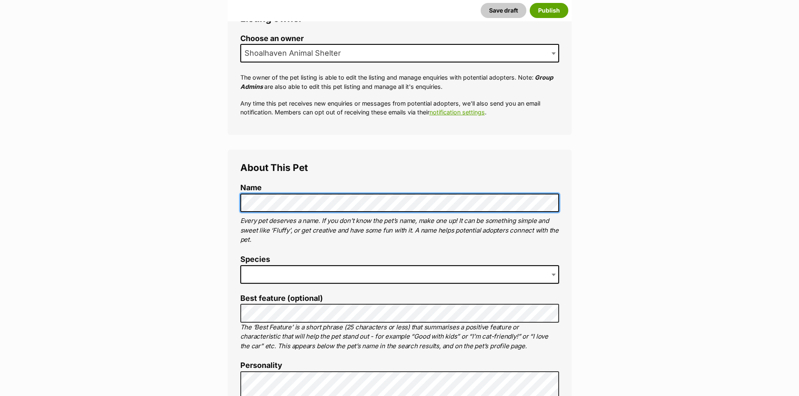
scroll to position [168, 0]
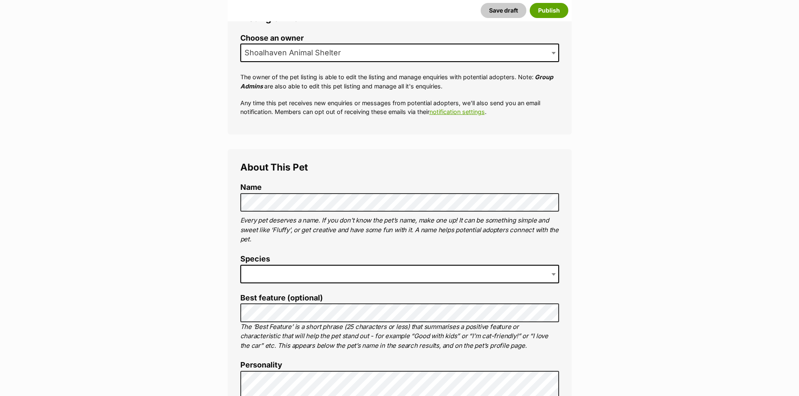
click at [300, 267] on span at bounding box center [399, 274] width 319 height 18
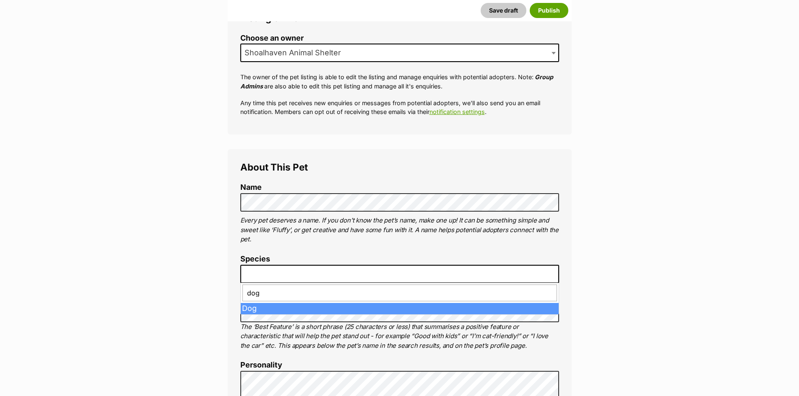
type input "dog"
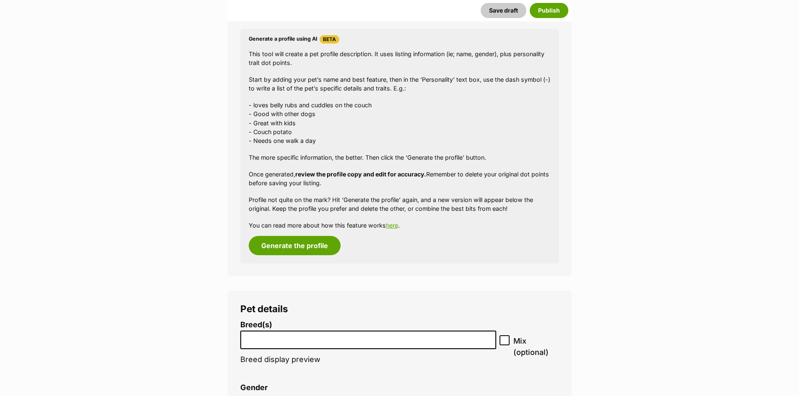
scroll to position [1179, 0]
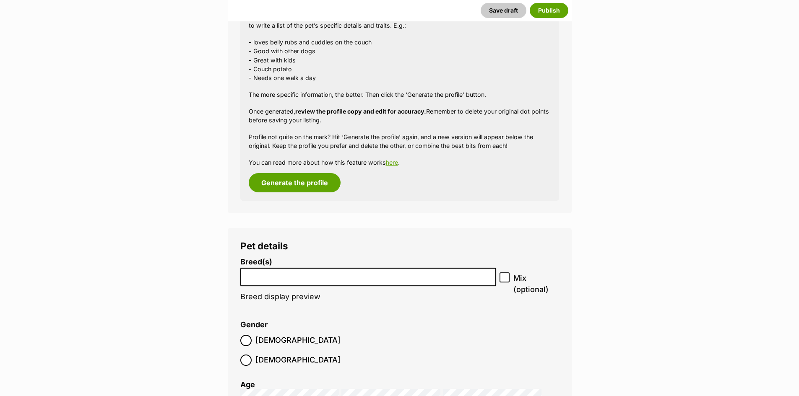
click at [392, 282] on li at bounding box center [368, 277] width 250 height 17
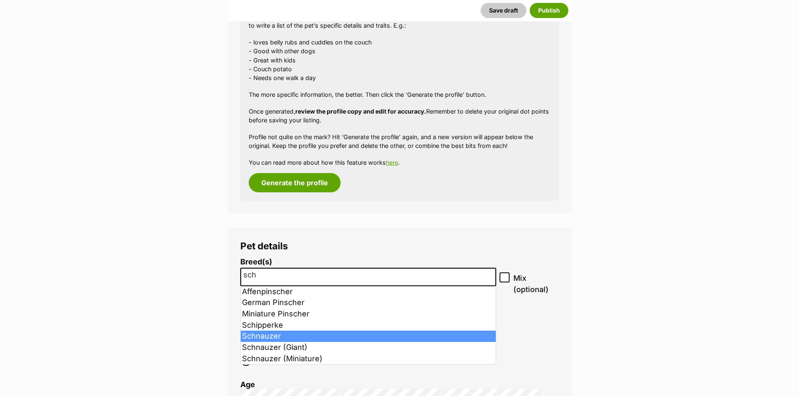
type input "sch"
select select "440"
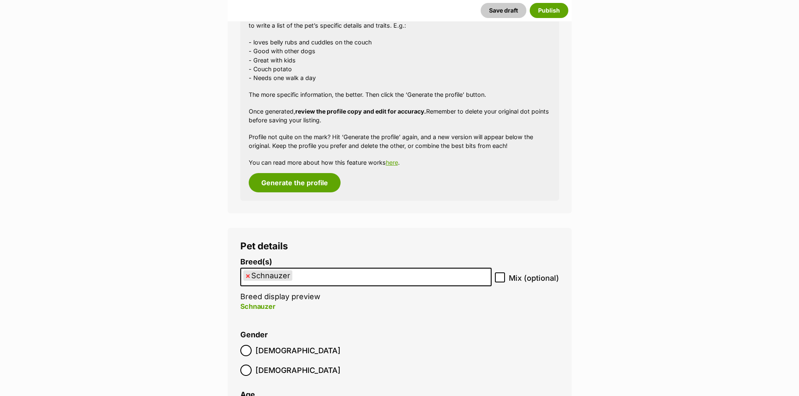
click at [326, 276] on ul "× Schnauzer" at bounding box center [366, 277] width 250 height 17
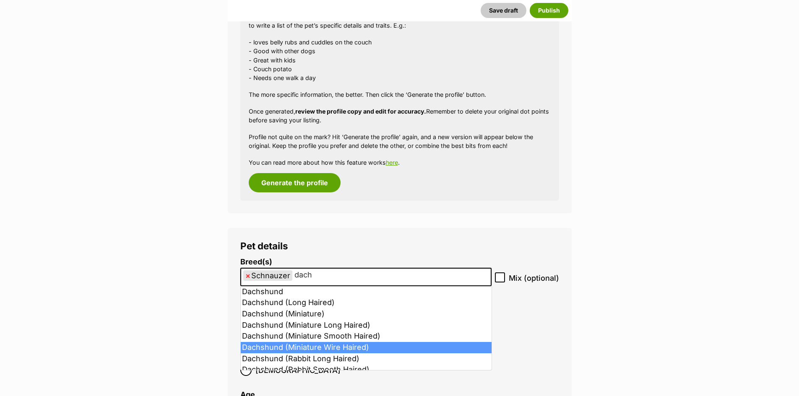
type input "dach"
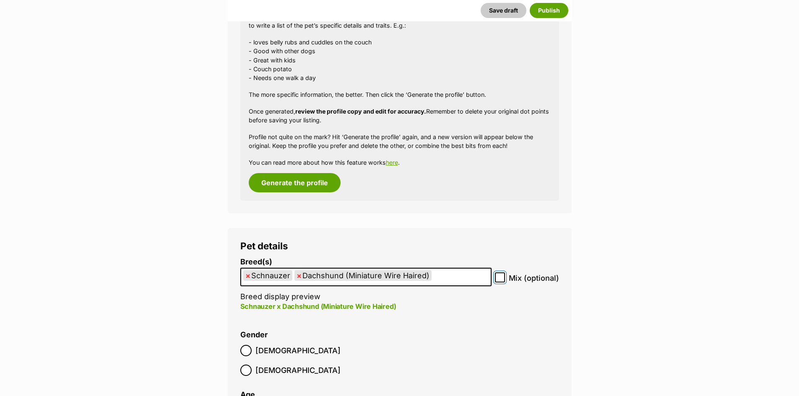
click at [497, 279] on span at bounding box center [500, 278] width 10 height 11
click at [497, 279] on input "Mix (optional)" at bounding box center [500, 278] width 10 height 10
checkbox input "true"
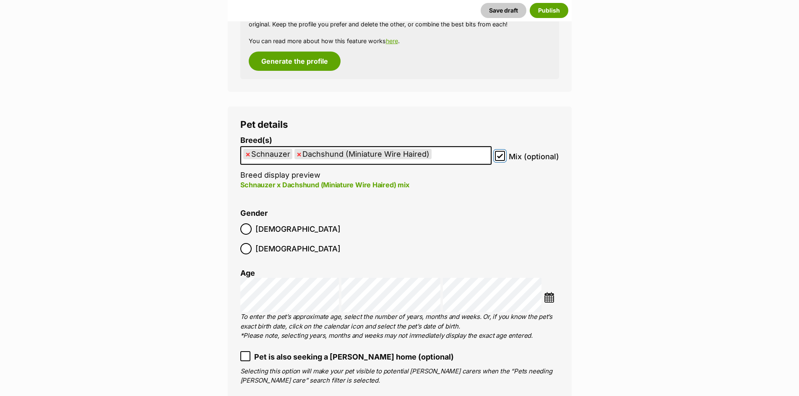
scroll to position [1305, 0]
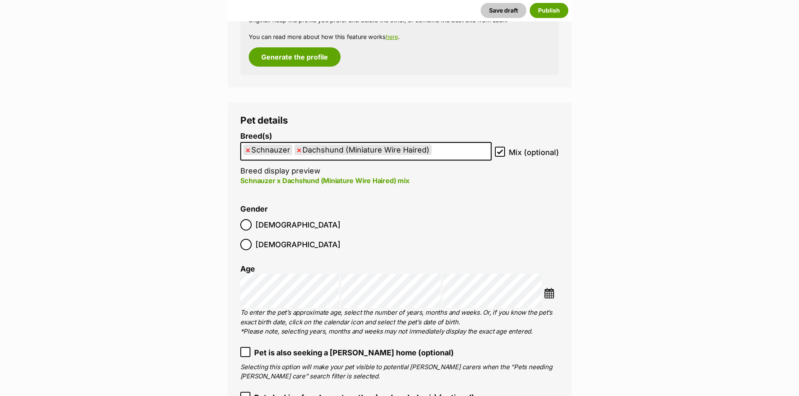
click at [547, 288] on img at bounding box center [549, 293] width 10 height 10
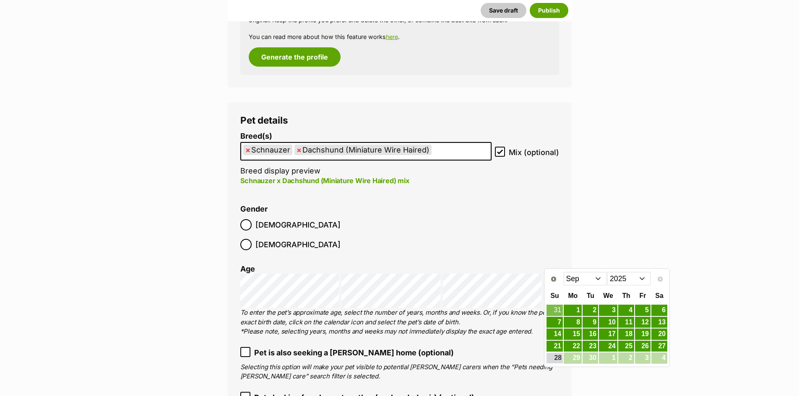
click at [591, 281] on select "Jan Feb Mar Apr May Jun [DATE] Aug Sep" at bounding box center [585, 278] width 43 height 13
click at [577, 359] on link "30" at bounding box center [573, 358] width 18 height 10
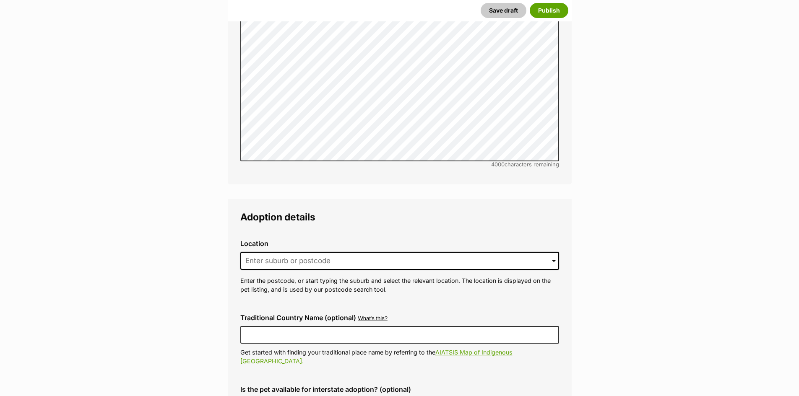
scroll to position [2144, 0]
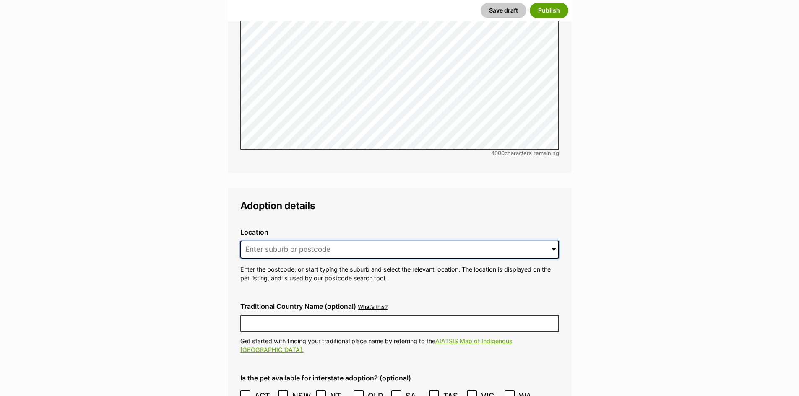
click at [323, 241] on input at bounding box center [399, 250] width 319 height 18
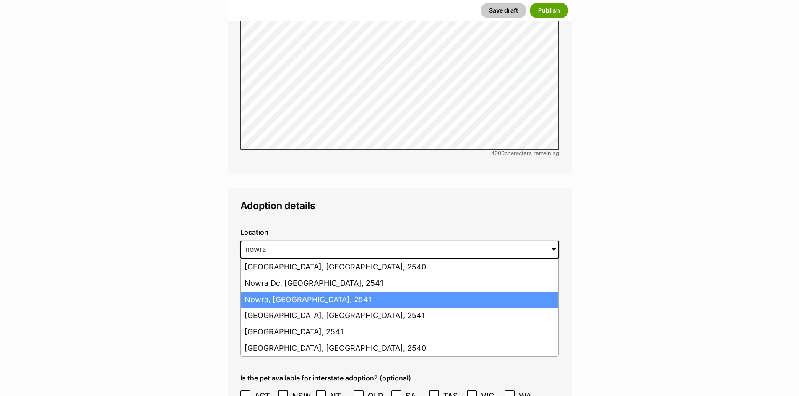
click at [334, 292] on li "Nowra, [GEOGRAPHIC_DATA], 2541" at bounding box center [400, 300] width 318 height 16
type input "Nowra, [GEOGRAPHIC_DATA], 2541"
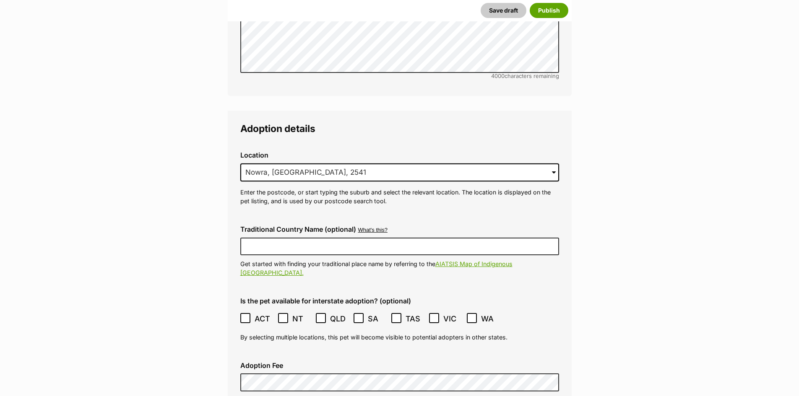
scroll to position [2228, 0]
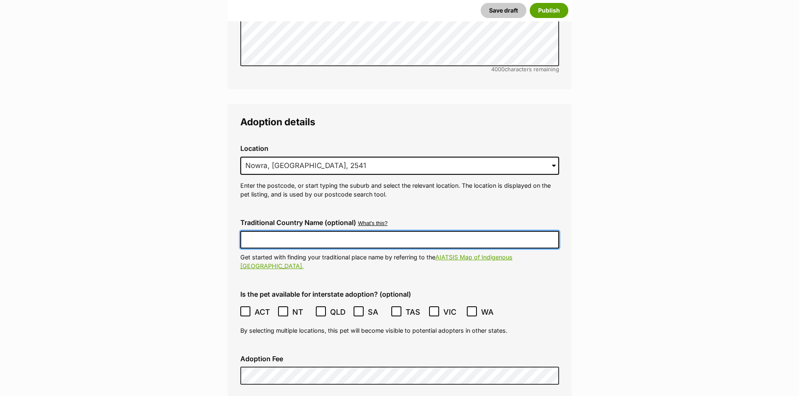
click at [330, 231] on input "Traditional Country Name (optional)" at bounding box center [399, 240] width 319 height 18
type input "Yuin"
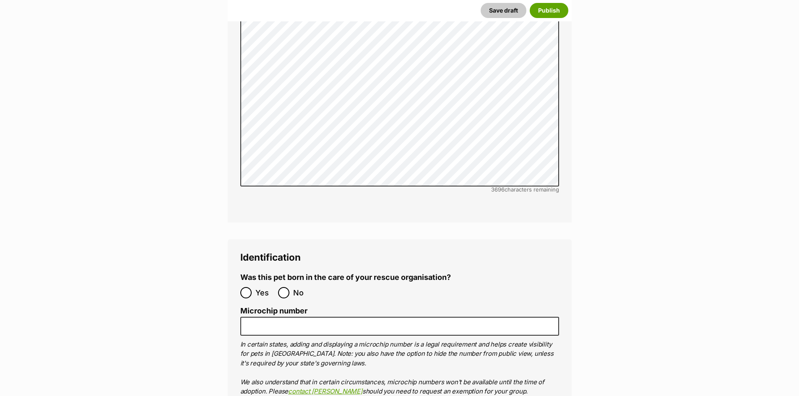
scroll to position [2899, 0]
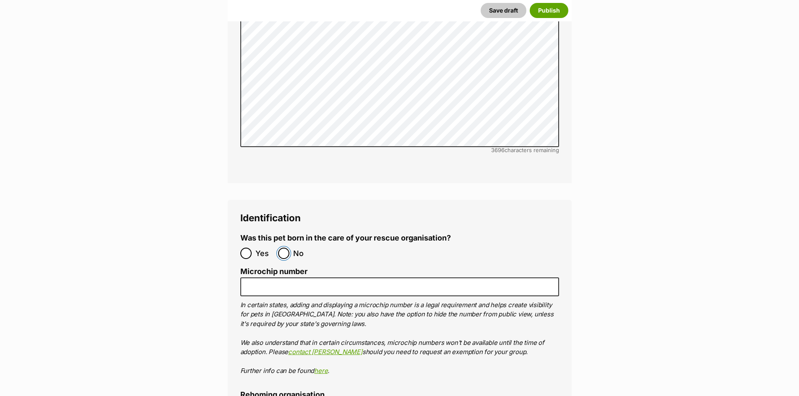
click at [281, 248] on input "No" at bounding box center [283, 253] width 11 height 11
radio input "true"
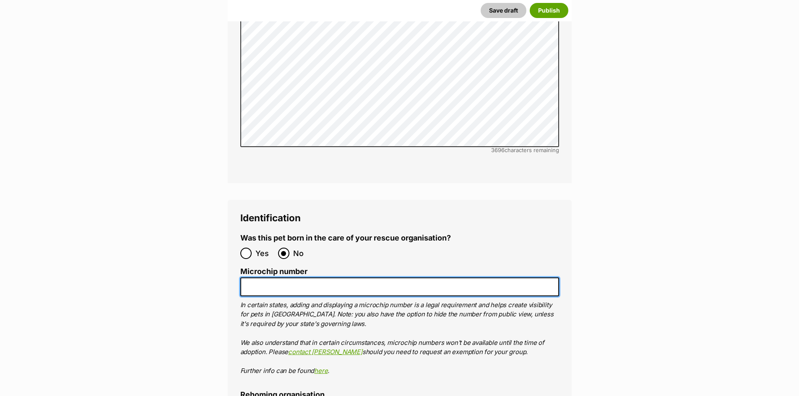
click at [265, 278] on input "Microchip number" at bounding box center [399, 287] width 319 height 19
paste input "900164002269314"
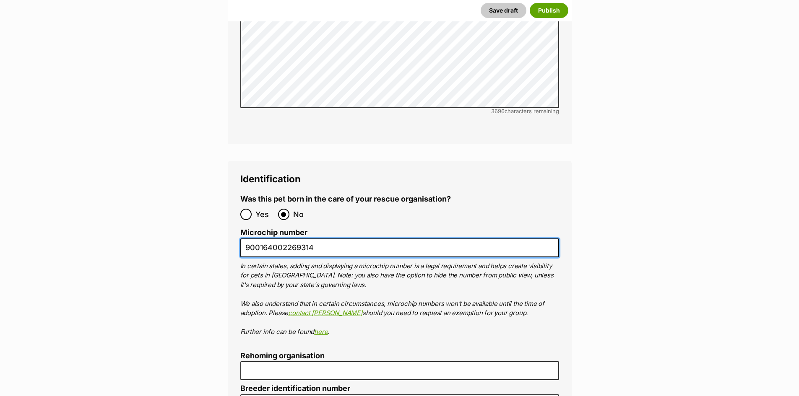
scroll to position [3067, 0]
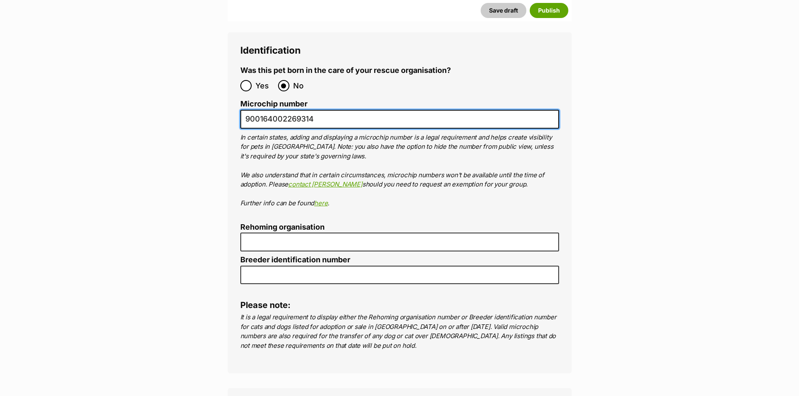
type input "900164002269314"
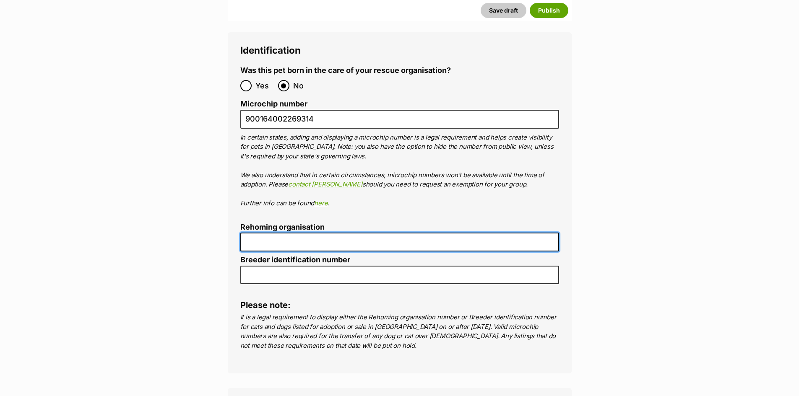
click at [296, 233] on input "Rehoming organisation" at bounding box center [399, 242] width 319 height 19
type input "R251000194"
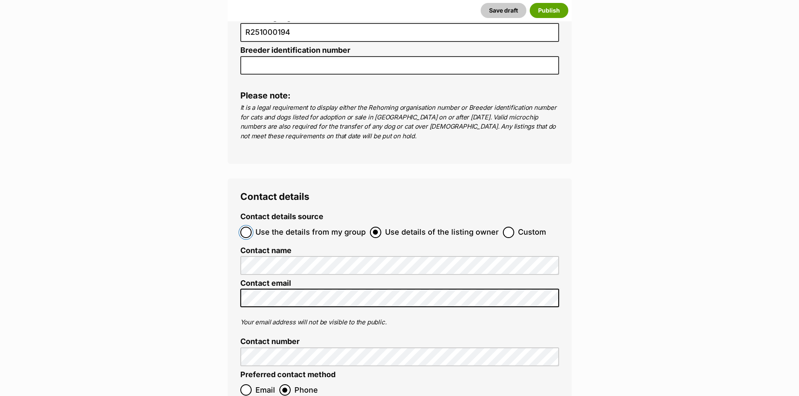
click at [247, 227] on input "Use the details from my group" at bounding box center [245, 232] width 11 height 11
radio input "true"
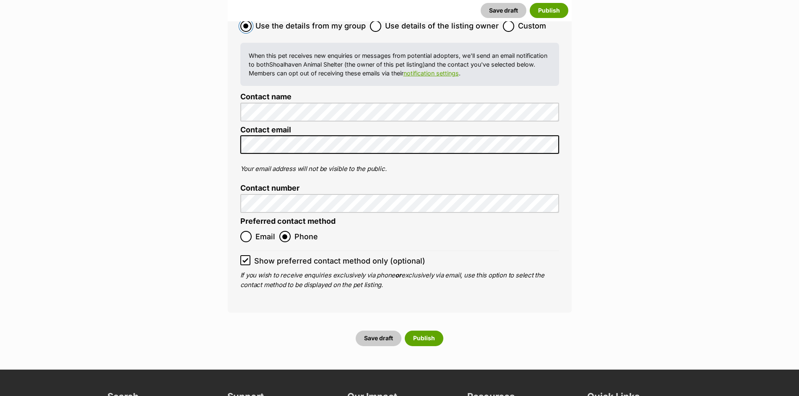
scroll to position [3486, 0]
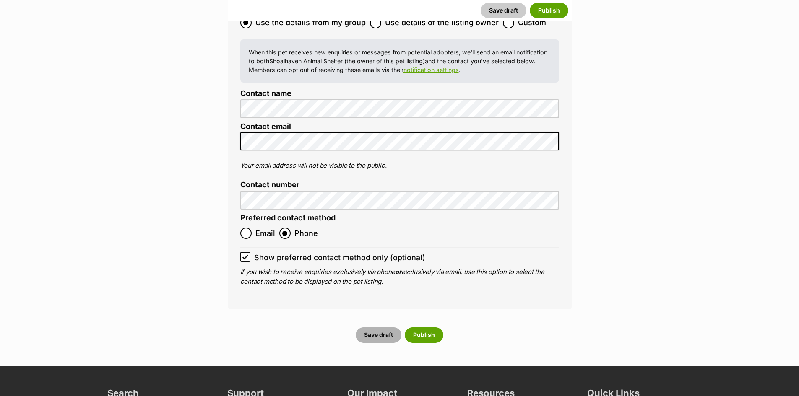
click at [383, 328] on button "Save draft" at bounding box center [379, 335] width 46 height 15
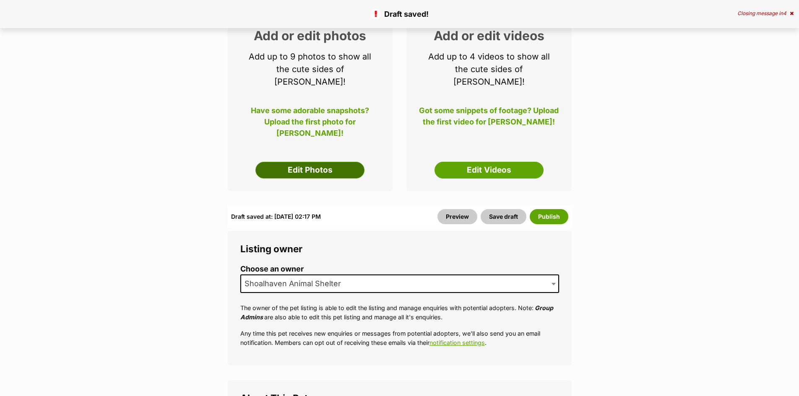
click at [336, 162] on link "Edit Photos" at bounding box center [309, 170] width 109 height 17
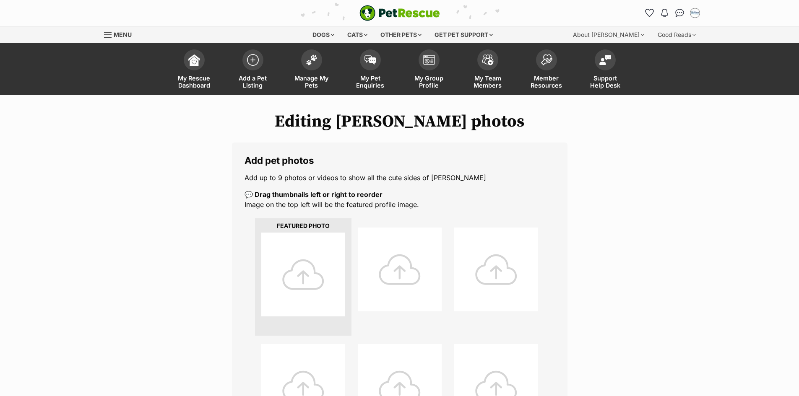
click at [316, 286] on div at bounding box center [303, 275] width 84 height 84
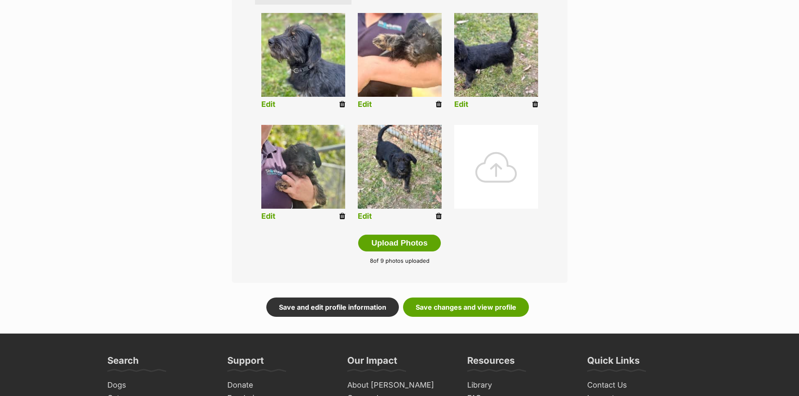
scroll to position [336, 0]
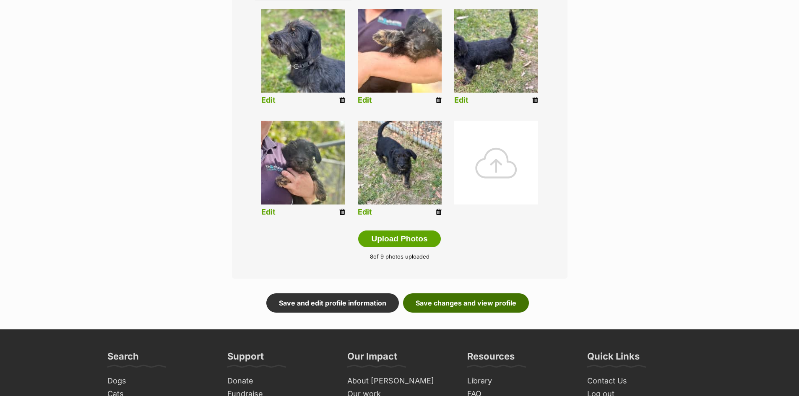
click at [498, 305] on link "Save changes and view profile" at bounding box center [466, 303] width 126 height 19
